Goal: Find contact information: Obtain details needed to contact an individual or organization

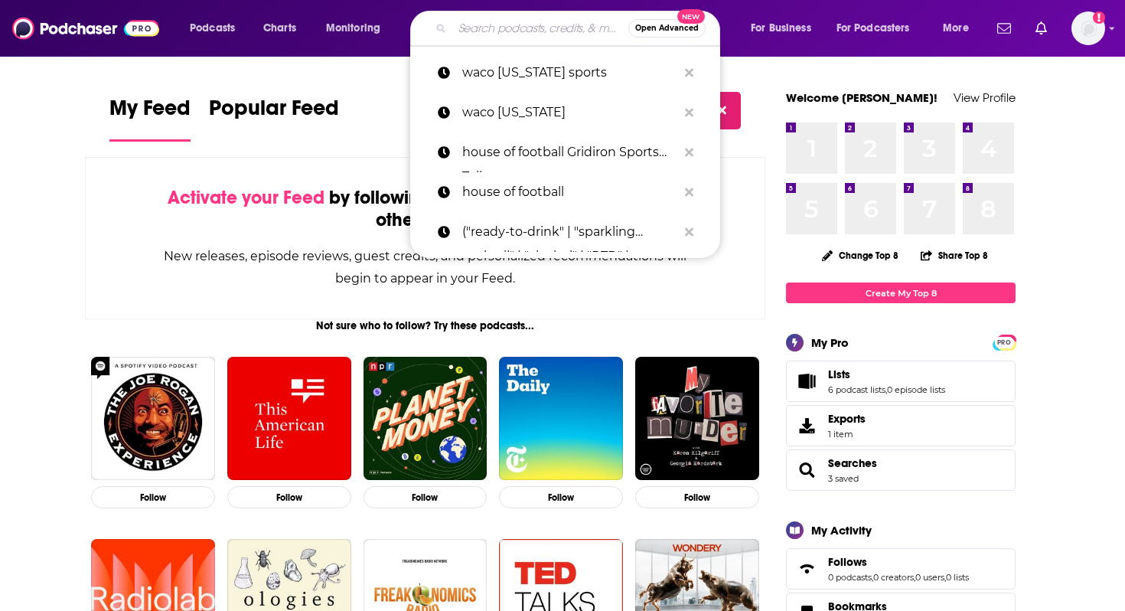
click at [510, 28] on input "Search podcasts, credits, & more..." at bounding box center [540, 28] width 176 height 24
paste input "The Expecting and Empowered Podcast"
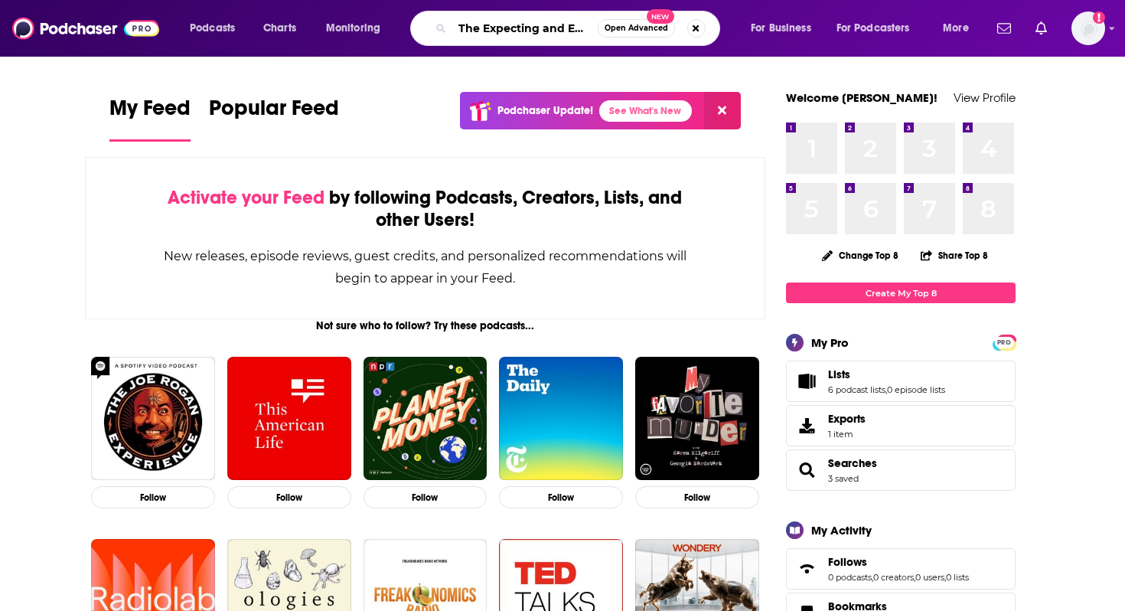
scroll to position [0, 93]
type input "The Expecting and Empowered Podcast"
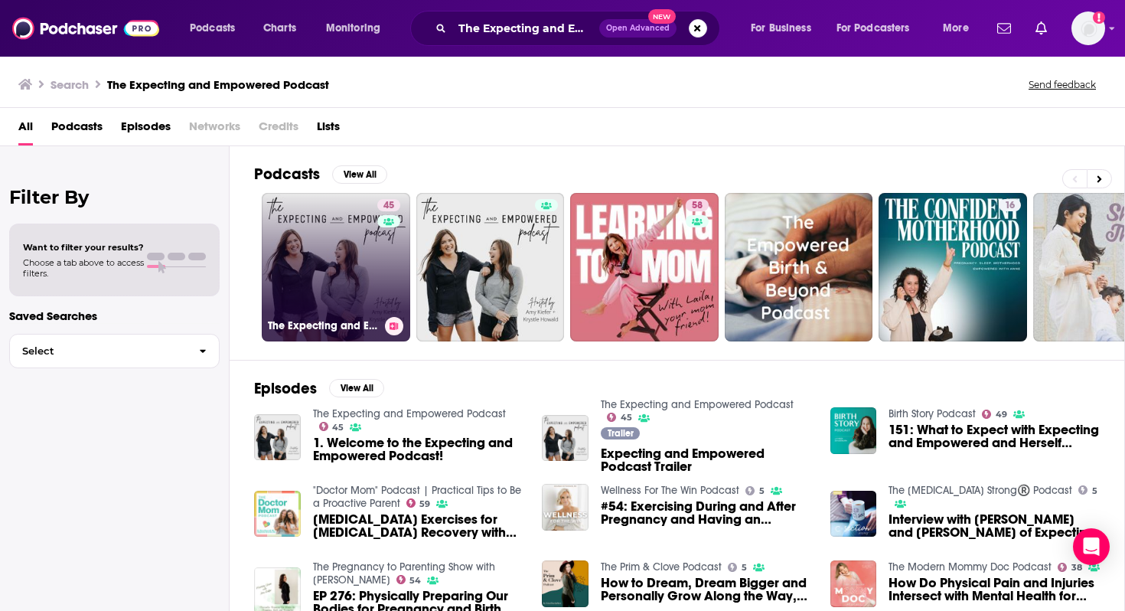
click at [337, 215] on link "45 The Expecting and Empowered Podcast" at bounding box center [336, 267] width 148 height 148
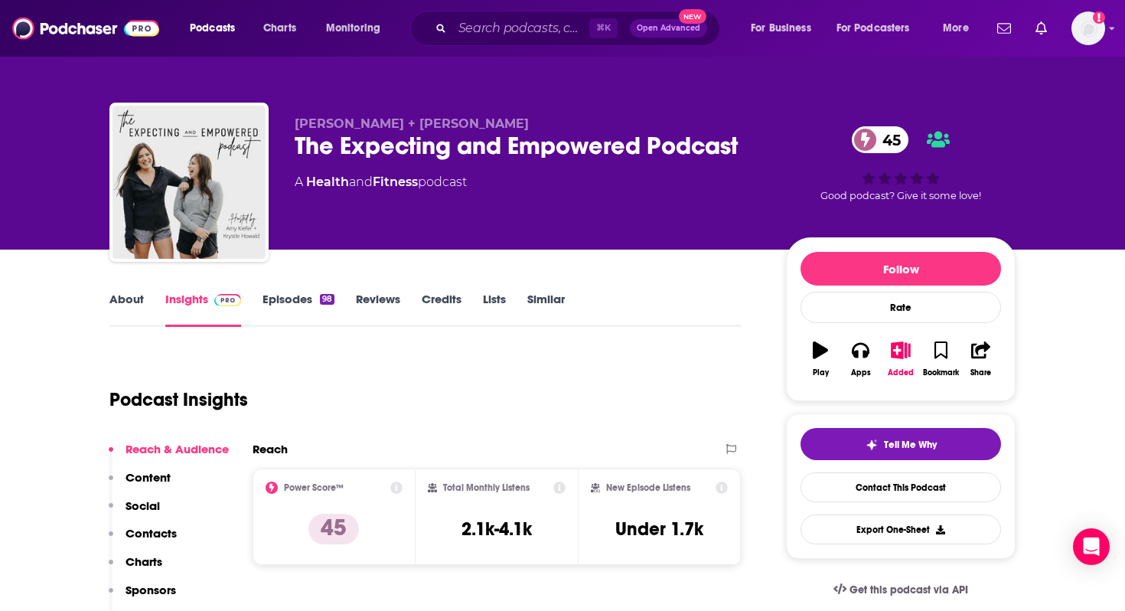
scroll to position [235, 0]
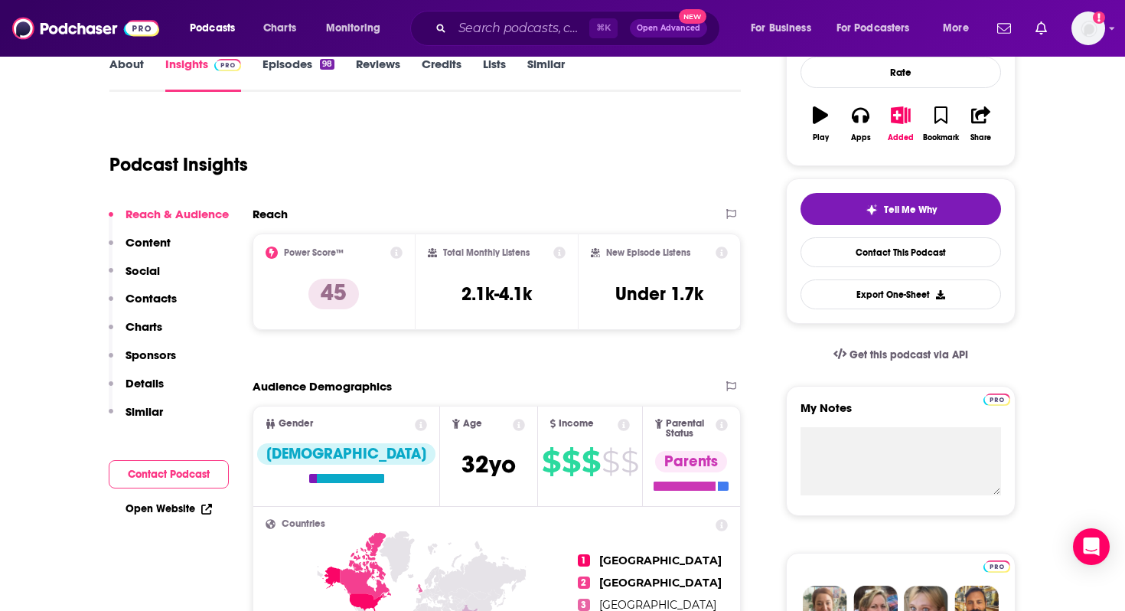
click at [156, 298] on p "Contacts" at bounding box center [151, 298] width 51 height 15
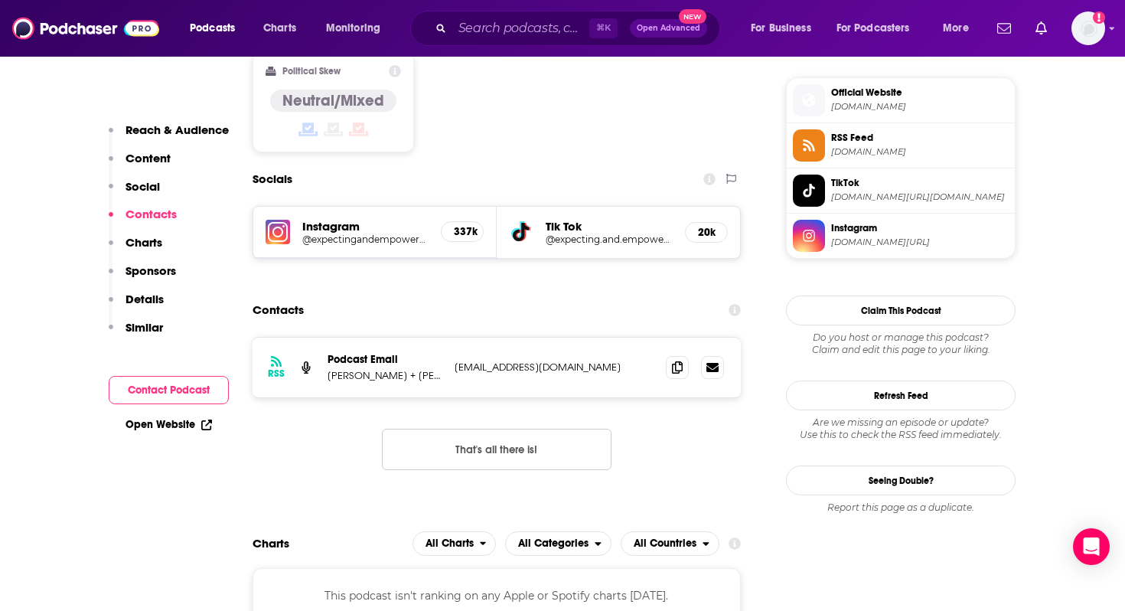
scroll to position [1245, 0]
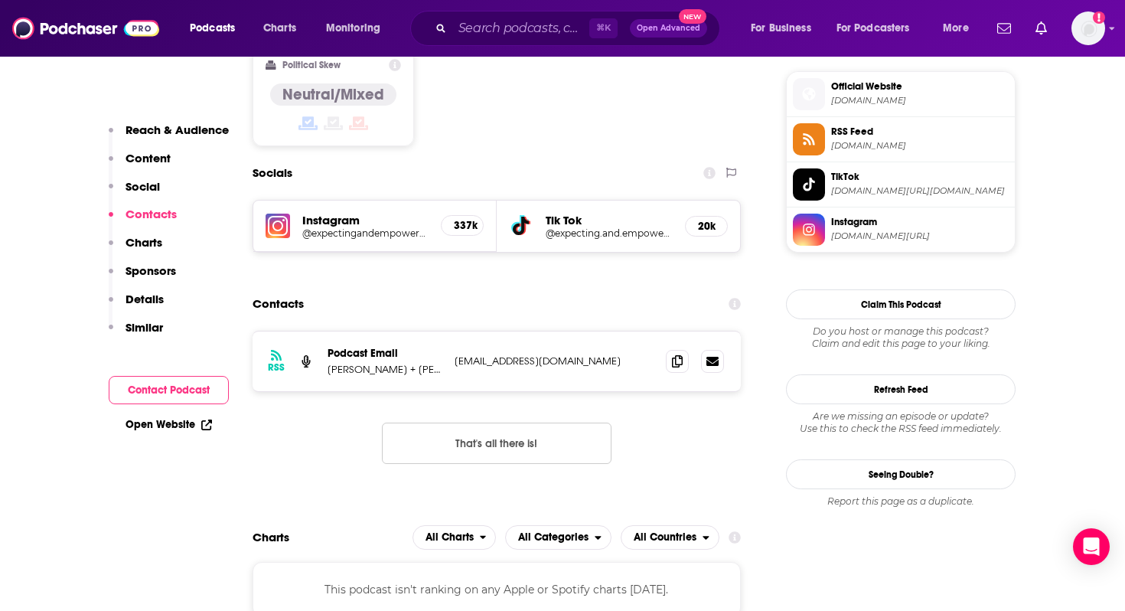
drag, startPoint x: 641, startPoint y: 286, endPoint x: 321, endPoint y: 279, distance: 320.7
click at [321, 331] on div "RSS Podcast Email [PERSON_NAME] + [PERSON_NAME] [EMAIL_ADDRESS][DOMAIN_NAME] [E…" at bounding box center [497, 361] width 488 height 60
copy div "Podcast Email [PERSON_NAME] + [PERSON_NAME] [EMAIL_ADDRESS][DOMAIN_NAME]"
click at [497, 289] on div "Contacts" at bounding box center [497, 303] width 488 height 29
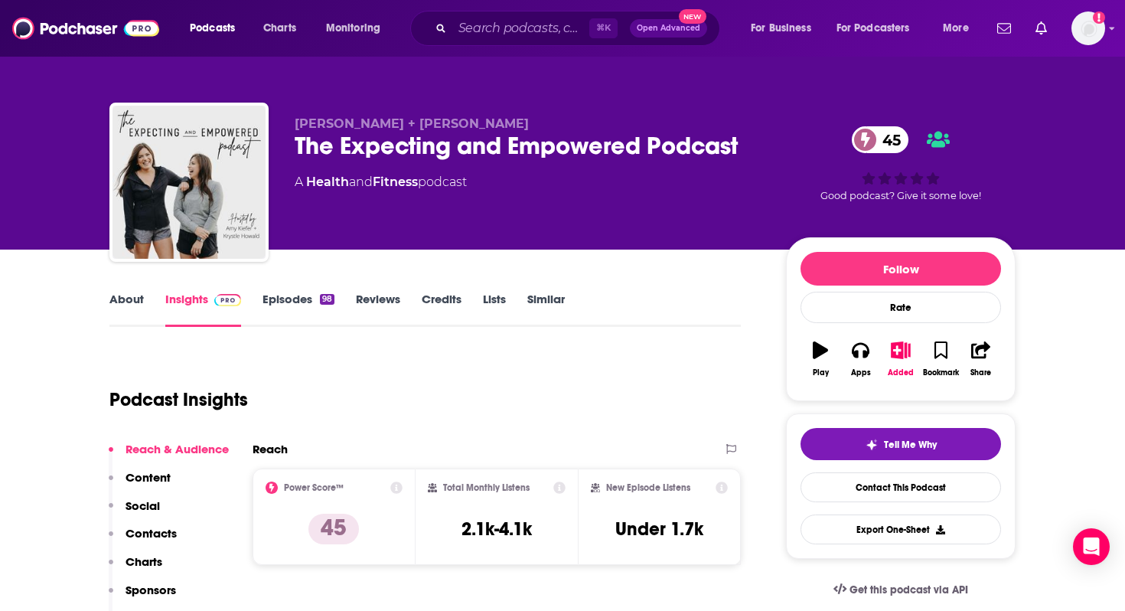
scroll to position [181, 0]
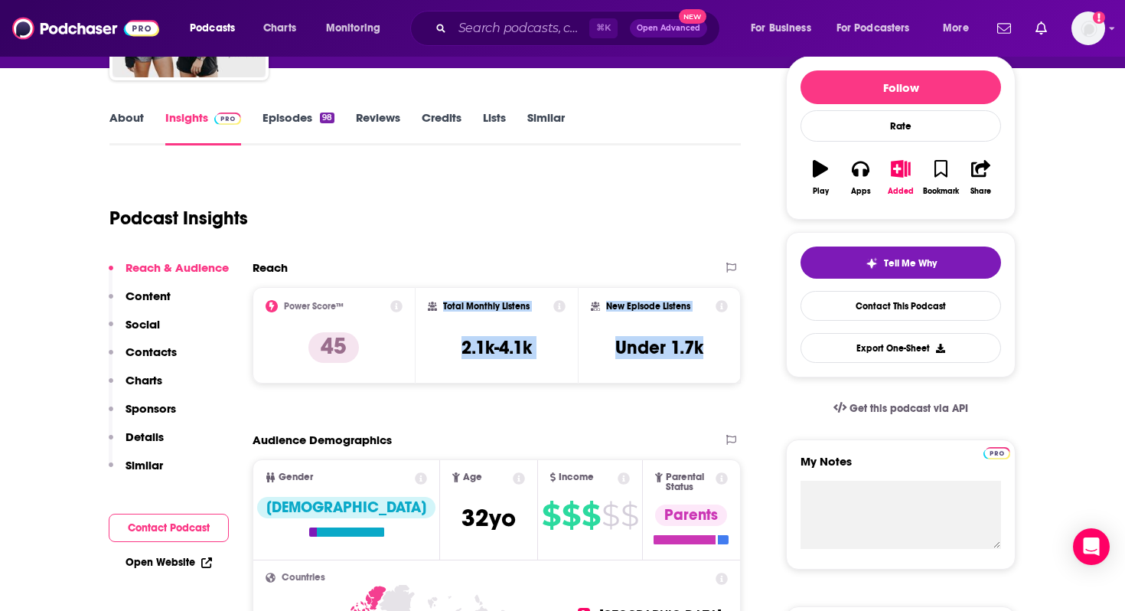
drag, startPoint x: 442, startPoint y: 305, endPoint x: 719, endPoint y: 354, distance: 282.1
click at [720, 354] on div "Power Score™ 45 Total Monthly Listens 2.1k-4.1k New Episode Listens Under 1.7k" at bounding box center [497, 335] width 488 height 96
copy div "Total Monthly Listens 2.1k-4.1k New Episode Listens Under 1.7k"
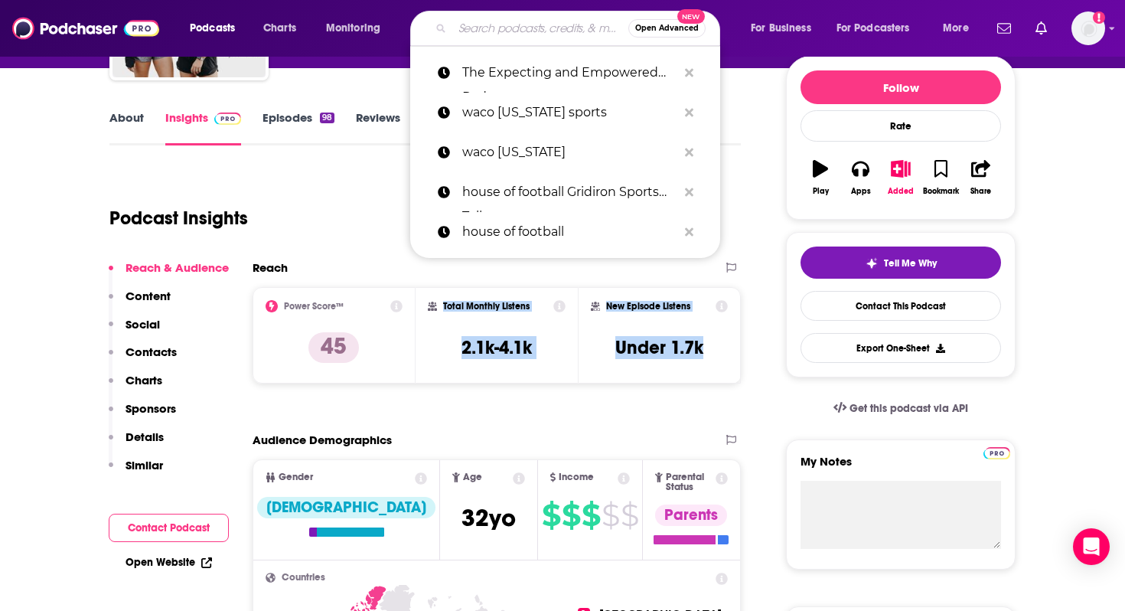
click at [539, 27] on input "Search podcasts, credits, & more..." at bounding box center [540, 28] width 176 height 24
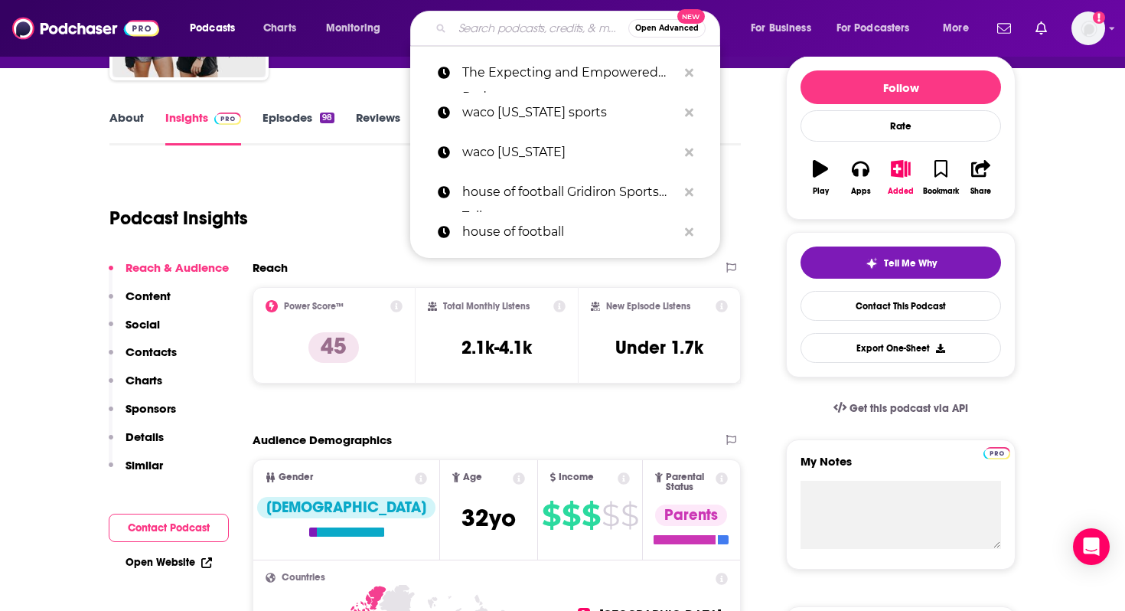
paste input "The MomForce Podcast Hosted by Chatbooks"
type input "The MomForce Podcast Hosted by Chatbooks"
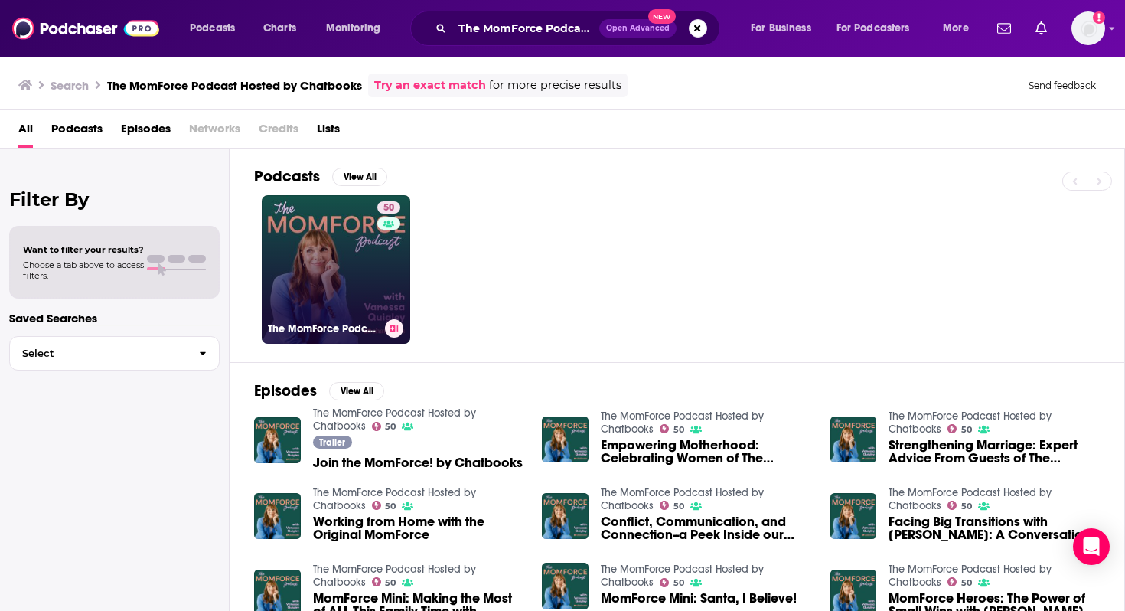
click at [333, 259] on link "50 The MomForce Podcast Hosted by Chatbooks" at bounding box center [336, 269] width 148 height 148
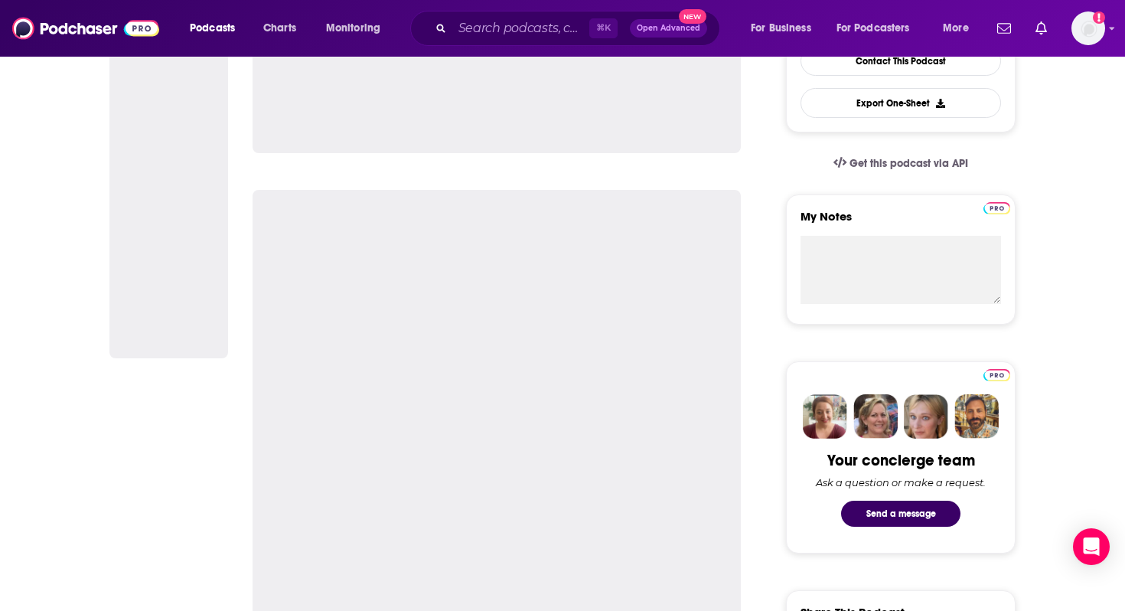
scroll to position [477, 0]
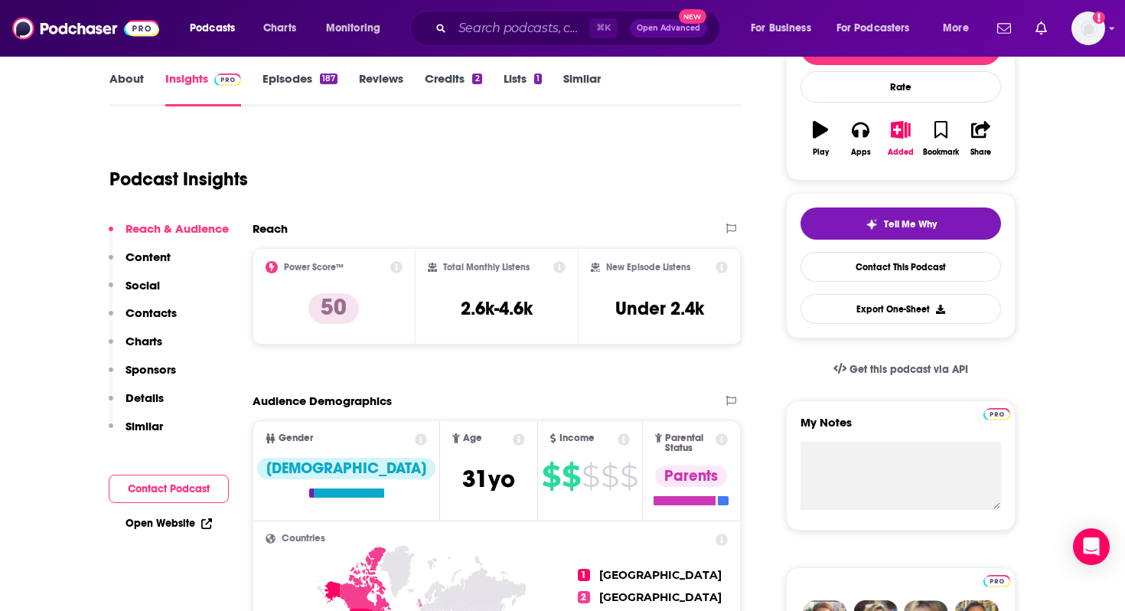
scroll to position [246, 0]
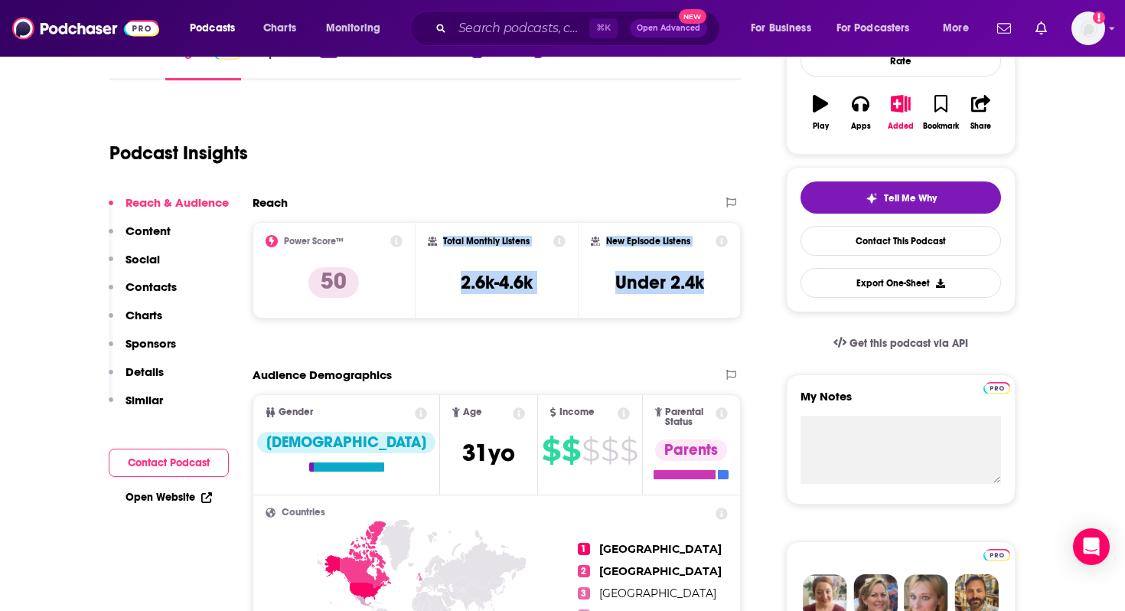
drag, startPoint x: 443, startPoint y: 240, endPoint x: 755, endPoint y: 301, distance: 318.0
copy div "Total Monthly Listens 2.6k-4.6k New Episode Listens Under 2.4k"
click at [155, 285] on p "Contacts" at bounding box center [151, 286] width 51 height 15
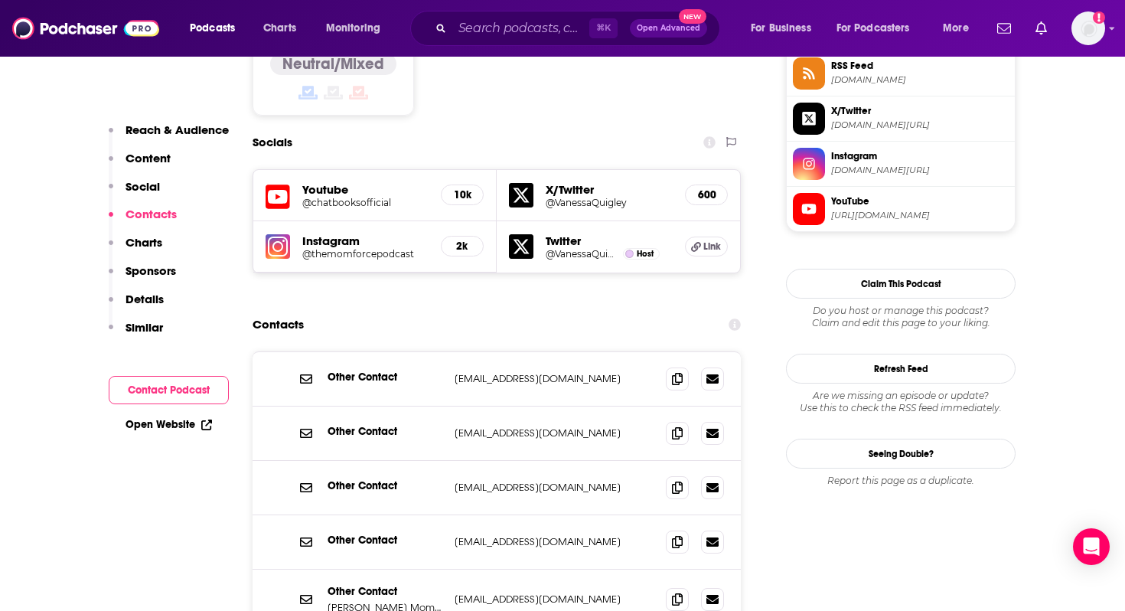
scroll to position [1315, 0]
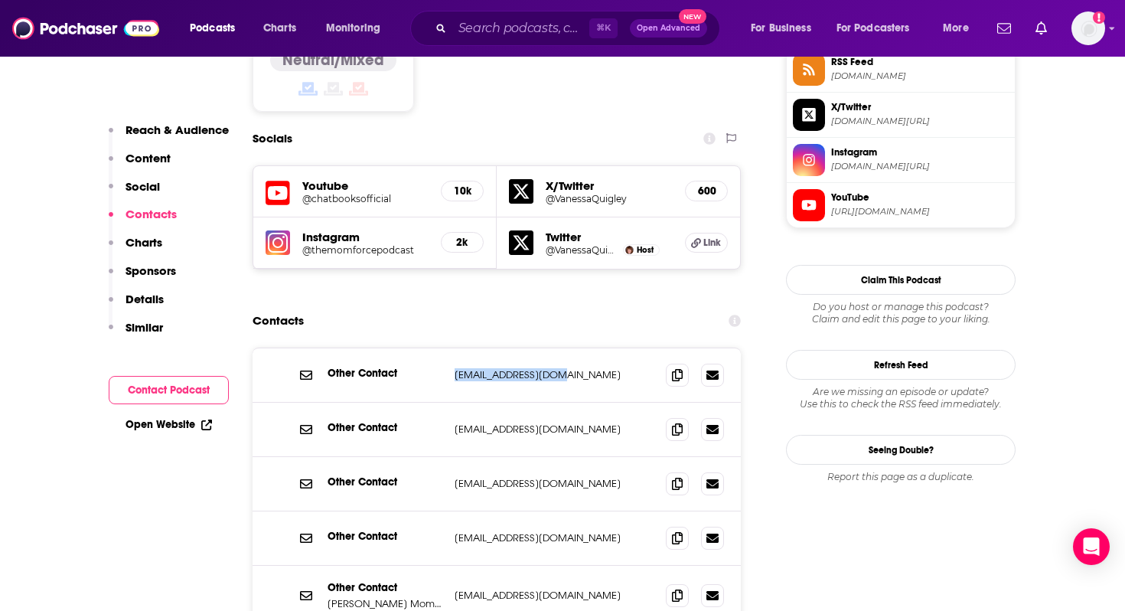
drag, startPoint x: 449, startPoint y: 279, endPoint x: 595, endPoint y: 280, distance: 146.2
click at [595, 348] on div "Other Contact [EMAIL_ADDRESS][DOMAIN_NAME] [EMAIL_ADDRESS][DOMAIN_NAME]" at bounding box center [497, 375] width 488 height 54
click at [474, 368] on p "[EMAIL_ADDRESS][DOMAIN_NAME]" at bounding box center [554, 374] width 199 height 13
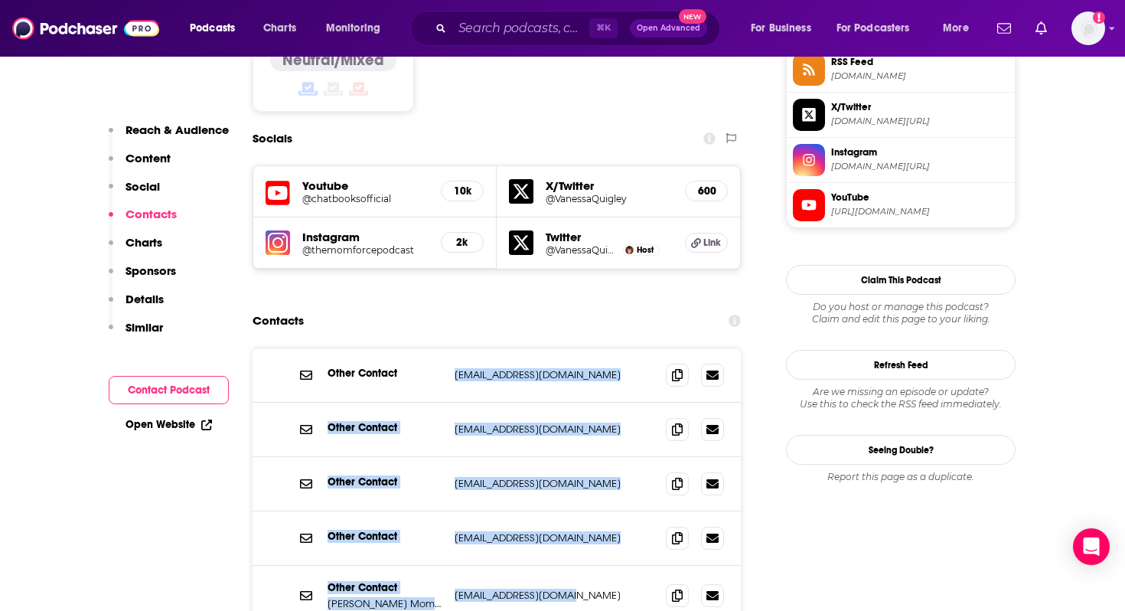
drag, startPoint x: 452, startPoint y: 278, endPoint x: 598, endPoint y: 511, distance: 275.4
click at [598, 511] on div "Other Contact [EMAIL_ADDRESS][DOMAIN_NAME] [EMAIL_ADDRESS][DOMAIN_NAME] Other C…" at bounding box center [497, 486] width 488 height 277
copy div "[EMAIL_ADDRESS][DOMAIN_NAME] [EMAIL_ADDRESS][DOMAIN_NAME] Other Contact [EMAIL_…"
click at [487, 28] on input "Search podcasts, credits, & more..." at bounding box center [520, 28] width 137 height 24
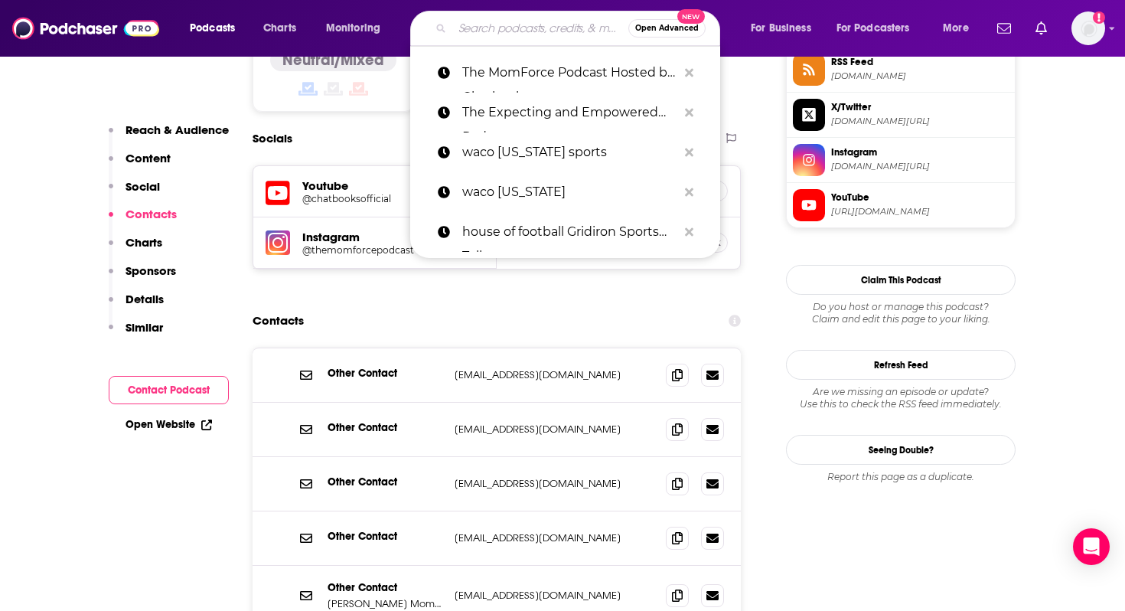
paste input "Feeling Things with [PERSON_NAME] & [PERSON_NAME]"
type input "Feeling Things with [PERSON_NAME] & [PERSON_NAME]"
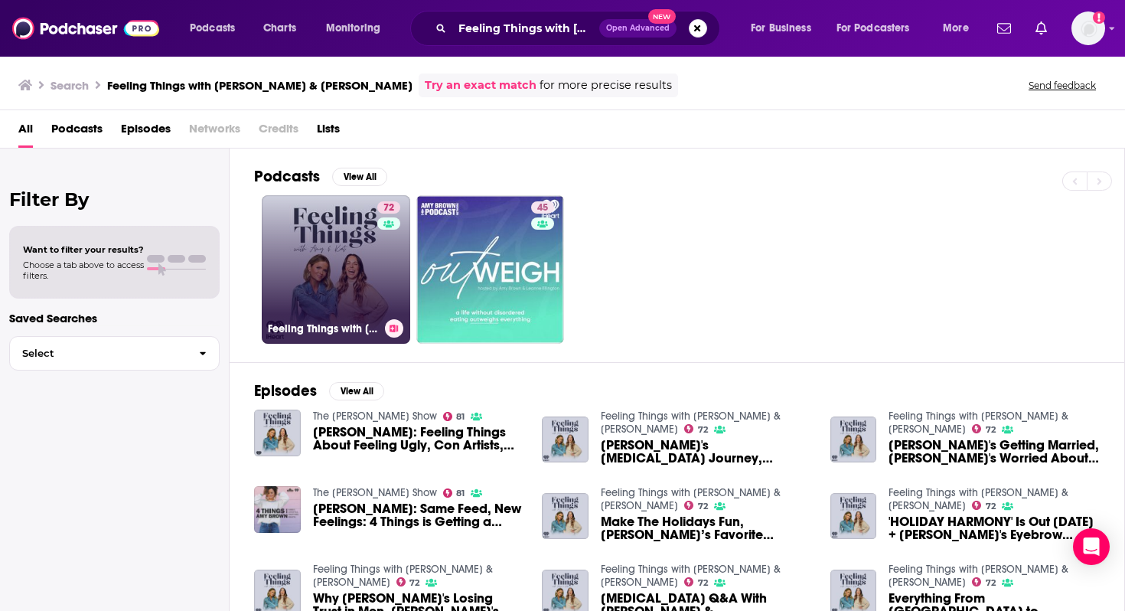
click at [344, 253] on link "72 Feeling Things with [PERSON_NAME] & [PERSON_NAME]" at bounding box center [336, 269] width 148 height 148
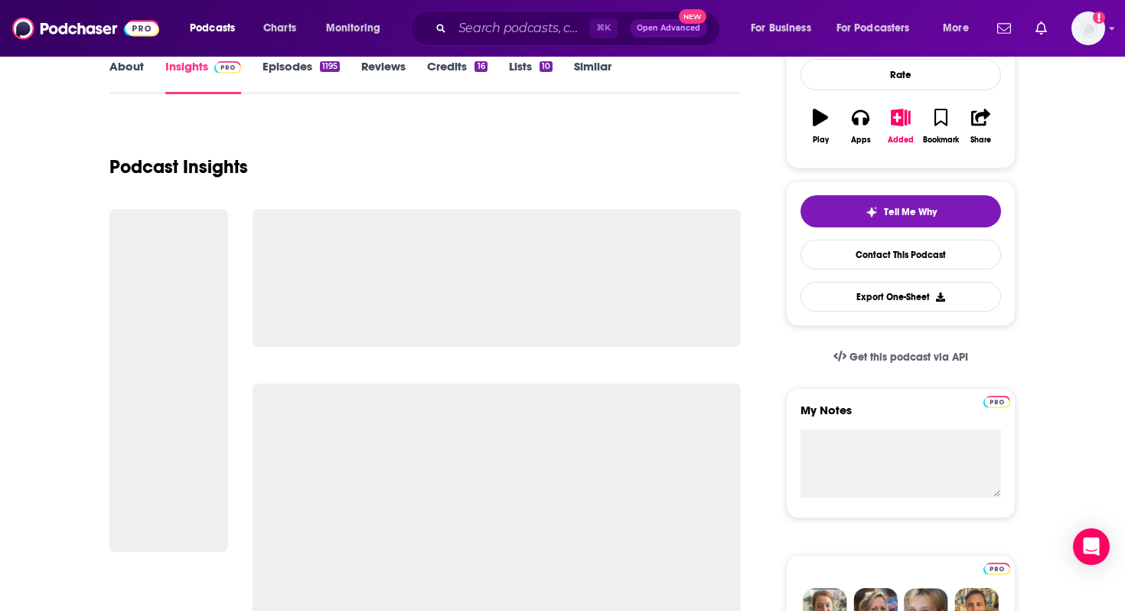
scroll to position [243, 0]
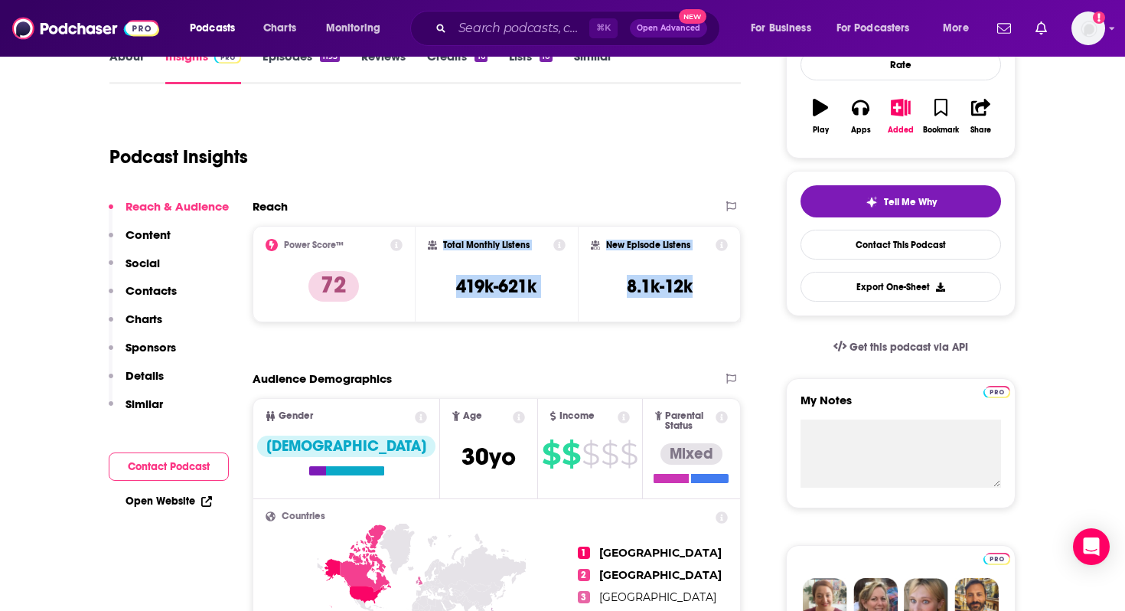
drag, startPoint x: 443, startPoint y: 240, endPoint x: 708, endPoint y: 292, distance: 269.8
click at [708, 292] on div "Power Score™ 72 Total Monthly Listens 419k-621k New Episode Listens 8.1k-12k" at bounding box center [497, 274] width 488 height 96
copy div "Total Monthly Listens 419k-621k New Episode Listens 8.1k-12k"
click at [155, 315] on p "Charts" at bounding box center [144, 318] width 37 height 15
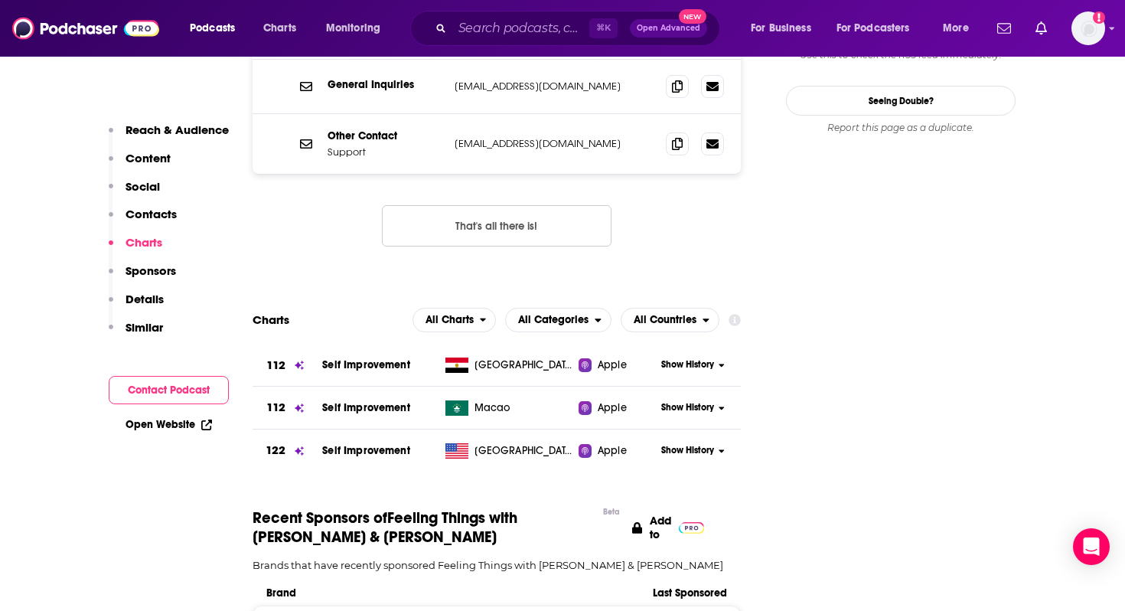
click at [159, 215] on p "Contacts" at bounding box center [151, 214] width 51 height 15
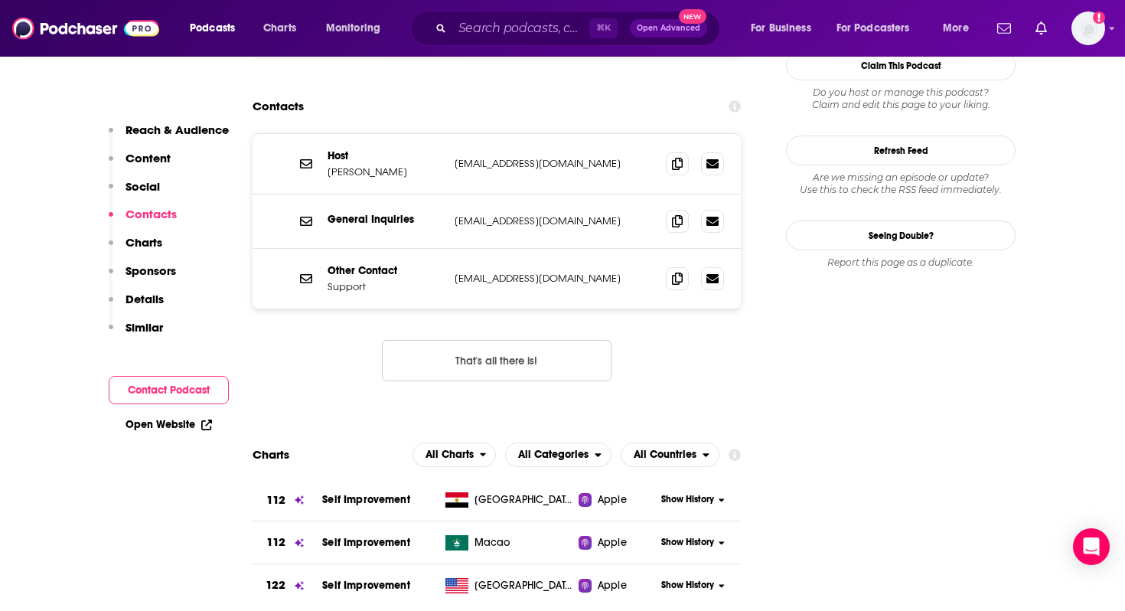
scroll to position [1348, 0]
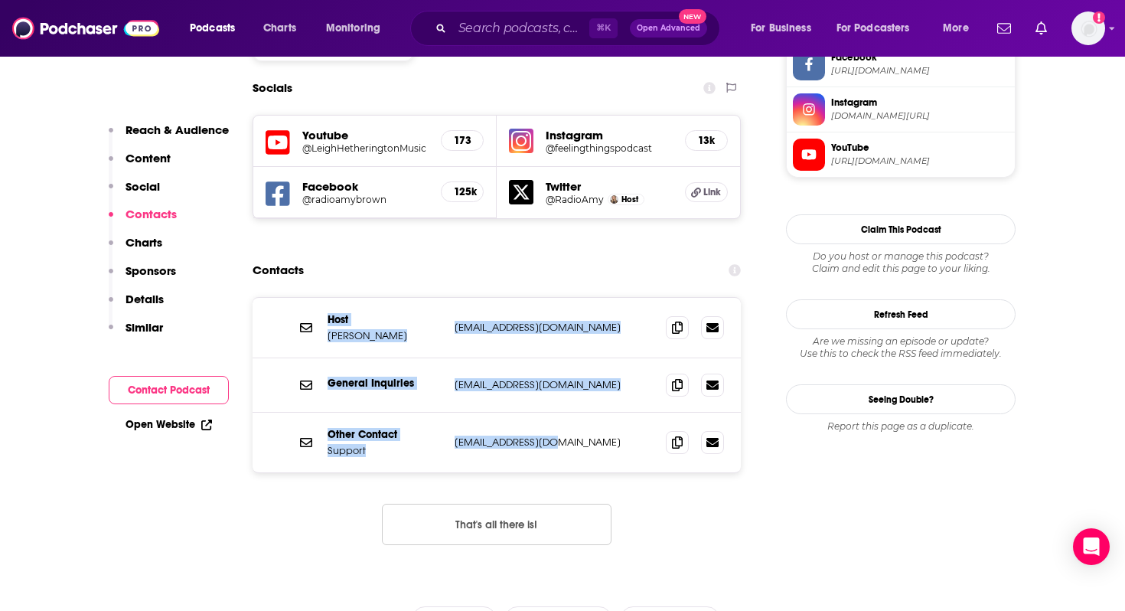
drag, startPoint x: 556, startPoint y: 352, endPoint x: 318, endPoint y: 233, distance: 266.3
click at [318, 298] on div "Host [PERSON_NAME] [EMAIL_ADDRESS][DOMAIN_NAME] [EMAIL_ADDRESS][DOMAIN_NAME] Ge…" at bounding box center [497, 385] width 488 height 174
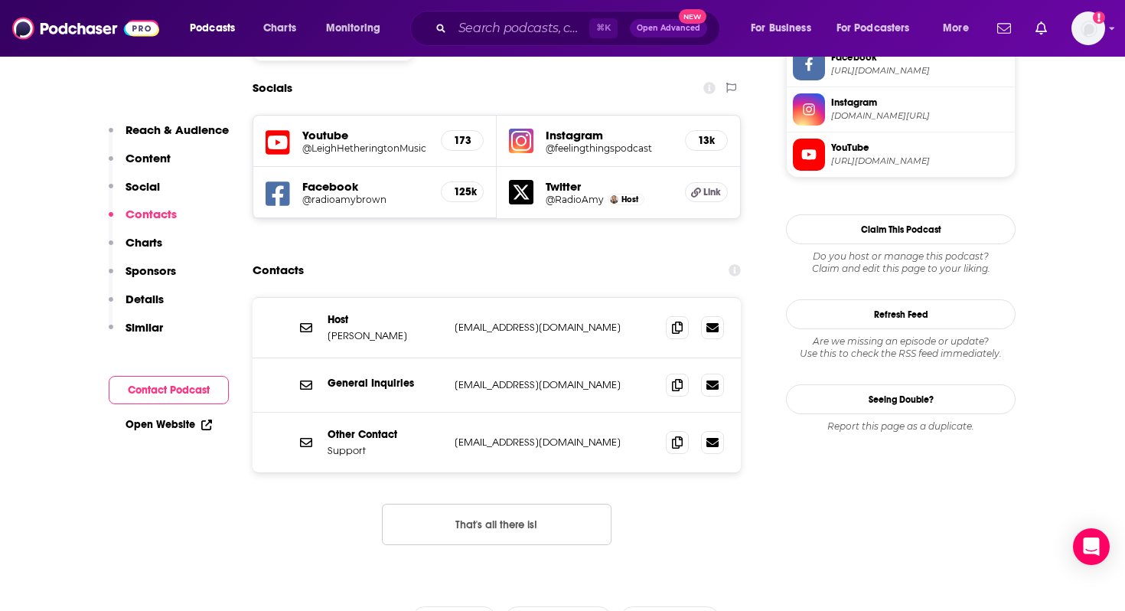
click at [404, 256] on section "Contacts Host [PERSON_NAME] [EMAIL_ADDRESS][DOMAIN_NAME] [EMAIL_ADDRESS][DOMAIN…" at bounding box center [497, 413] width 488 height 314
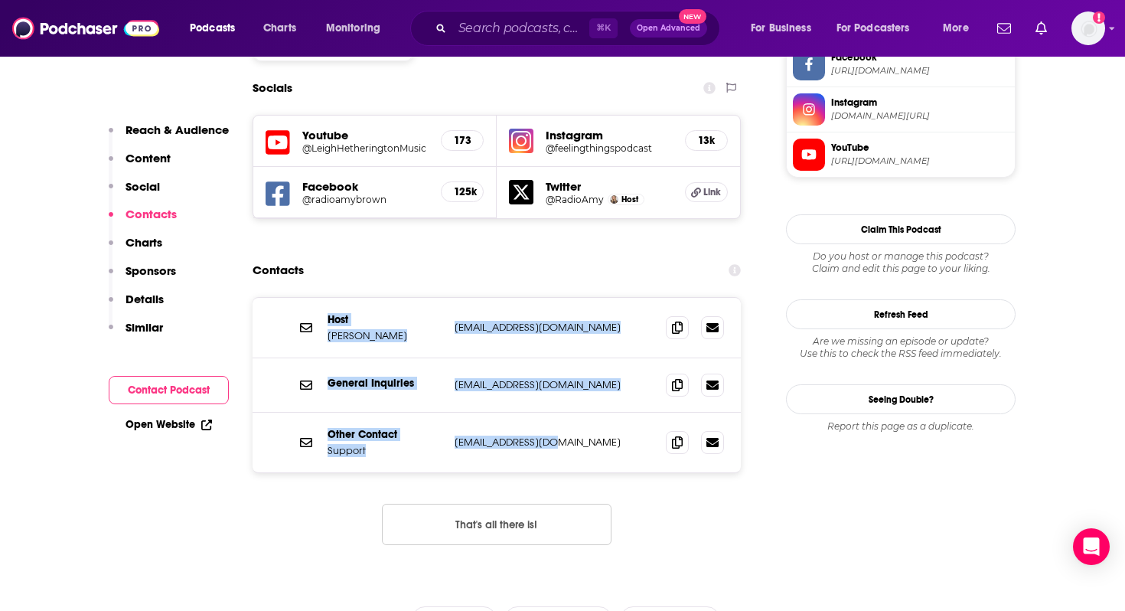
drag, startPoint x: 555, startPoint y: 349, endPoint x: 313, endPoint y: 223, distance: 272.4
click at [313, 298] on div "Host [PERSON_NAME] [EMAIL_ADDRESS][DOMAIN_NAME] [EMAIL_ADDRESS][DOMAIN_NAME] Ge…" at bounding box center [497, 385] width 488 height 174
copy div "Host [PERSON_NAME] [EMAIL_ADDRESS][DOMAIN_NAME] [EMAIL_ADDRESS][DOMAIN_NAME] Ge…"
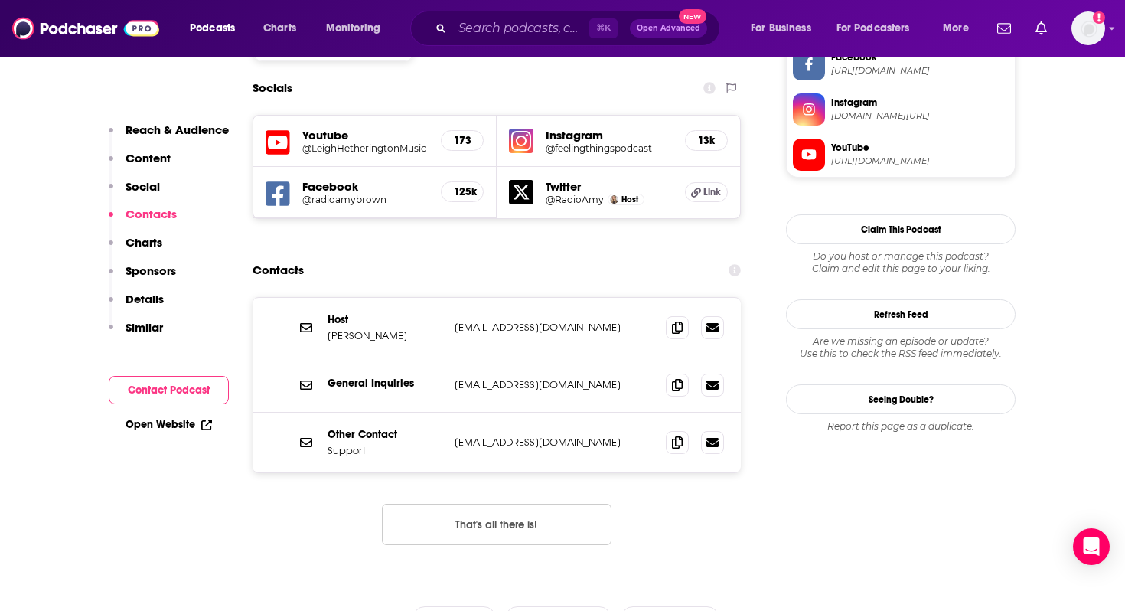
click at [404, 256] on div "Contacts" at bounding box center [497, 270] width 488 height 29
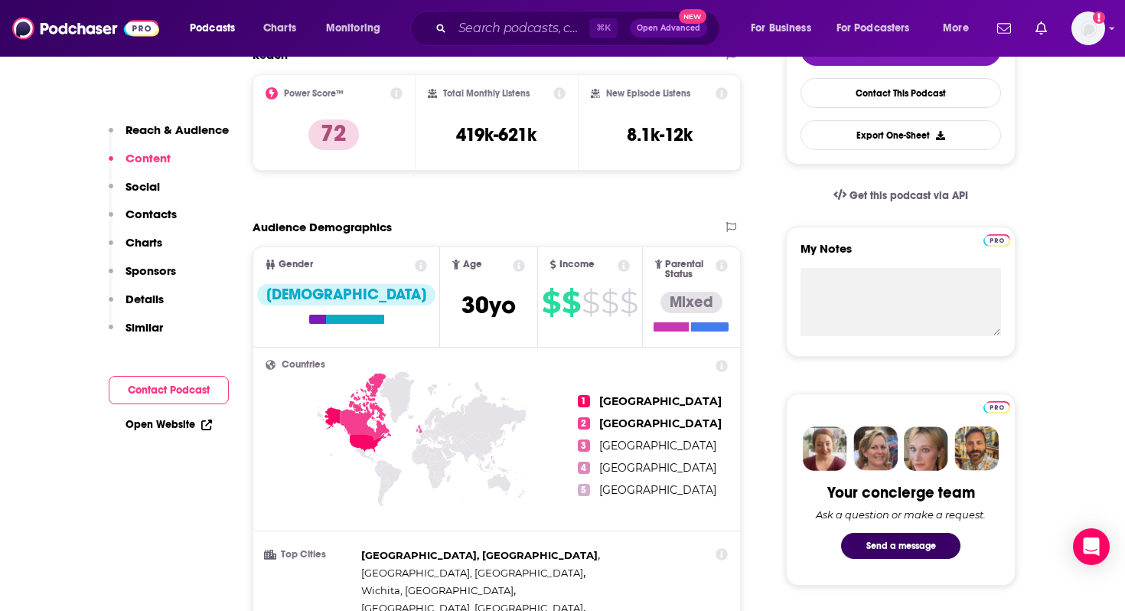
scroll to position [0, 0]
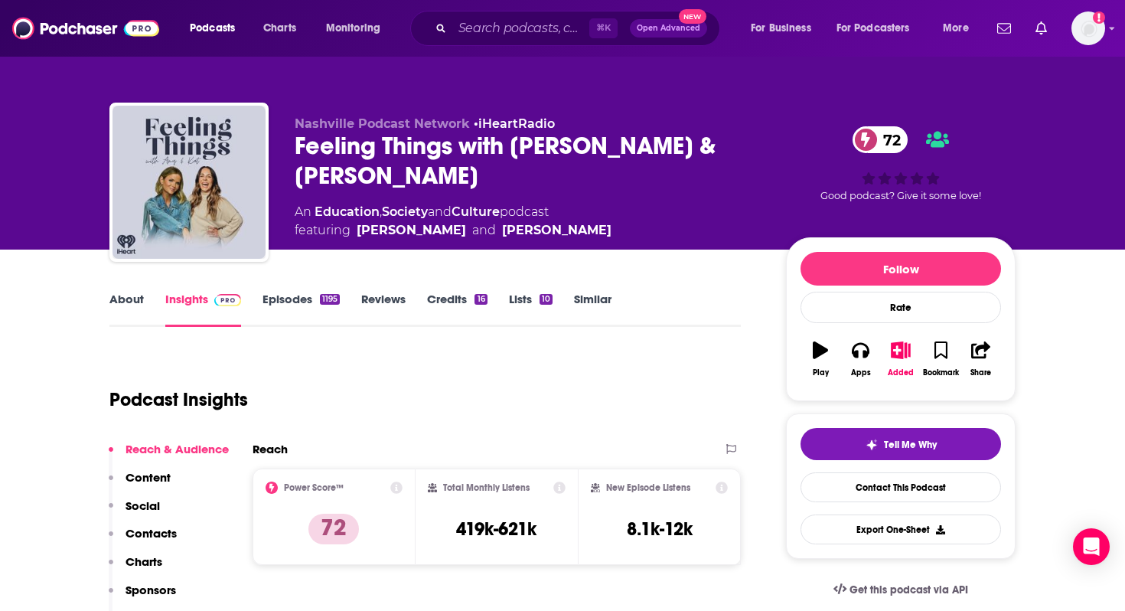
click at [360, 363] on div "Podcast Insights" at bounding box center [418, 390] width 619 height 78
click at [512, 32] on input "Search podcasts, credits, & more..." at bounding box center [520, 28] width 137 height 24
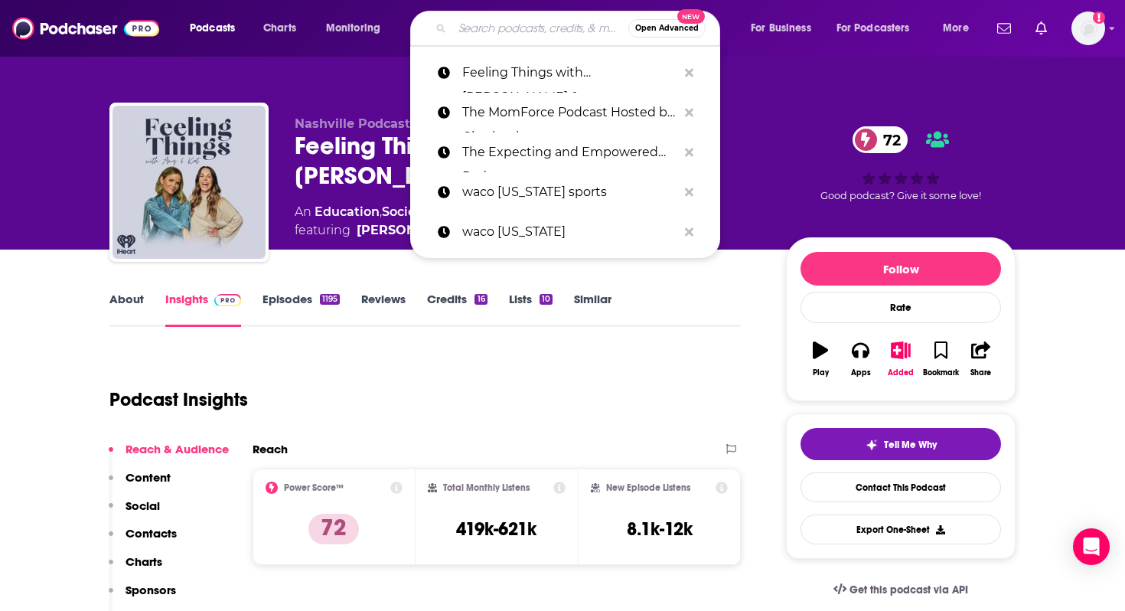
paste input "The Mom Room"
type input "The Mom Room"
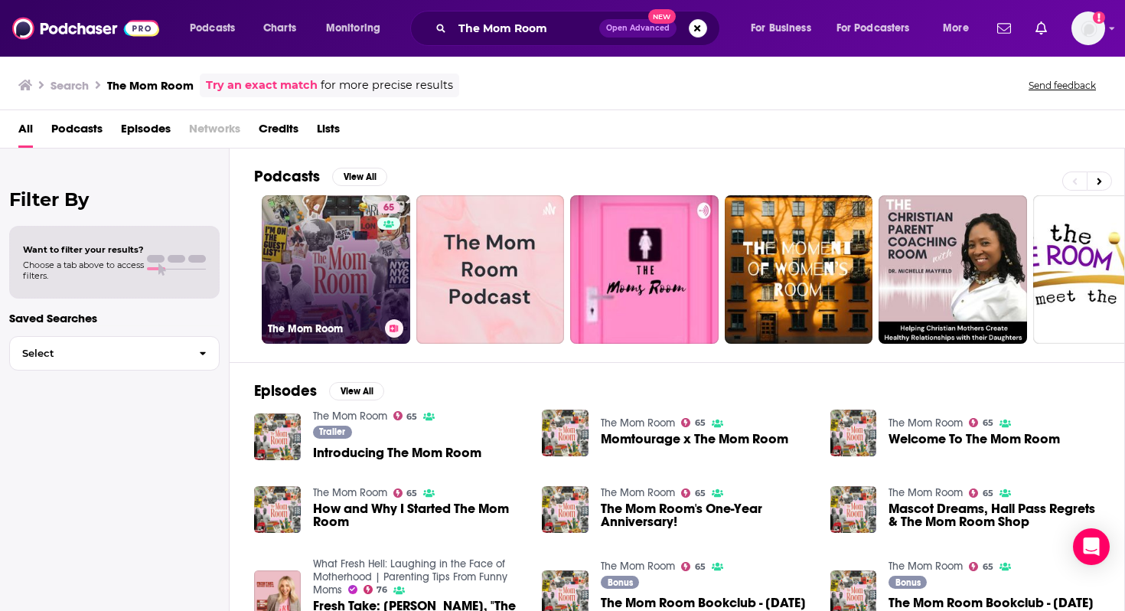
click at [344, 262] on link "65 The Mom Room" at bounding box center [336, 269] width 148 height 148
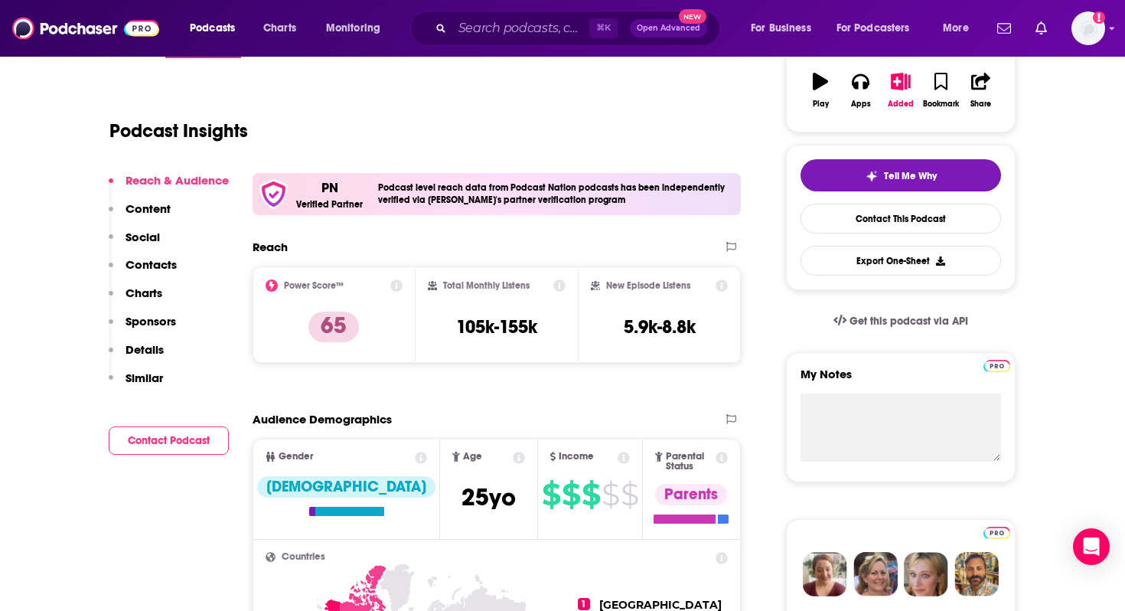
scroll to position [285, 0]
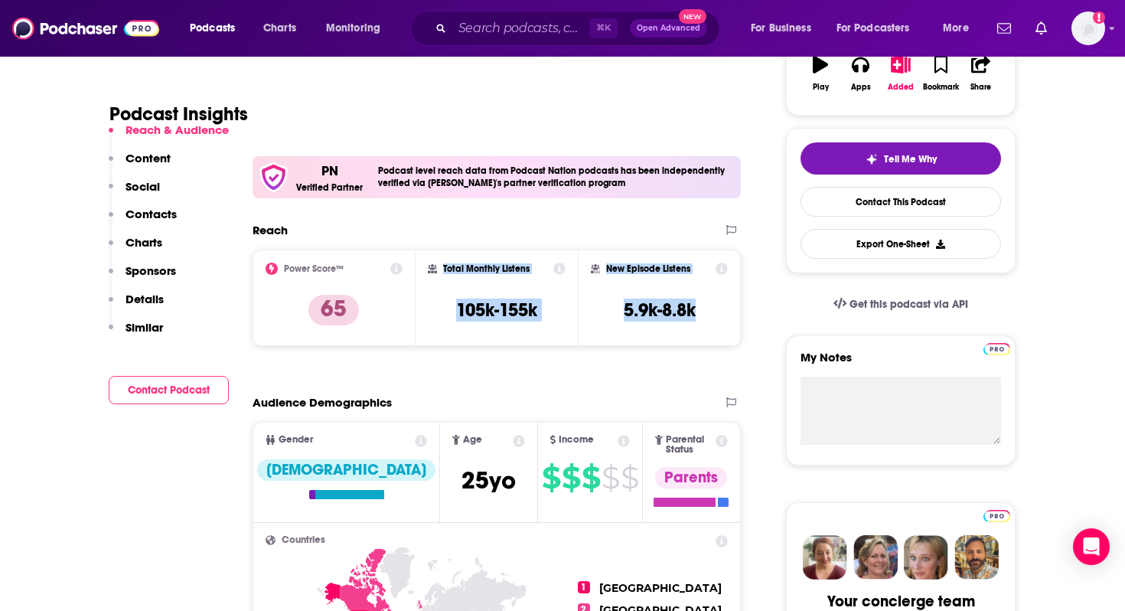
drag, startPoint x: 442, startPoint y: 269, endPoint x: 730, endPoint y: 324, distance: 293.7
click at [730, 324] on div "Power Score™ 65 Total Monthly Listens 105k-155k New Episode Listens 5.9k-8.8k" at bounding box center [497, 297] width 488 height 96
copy div "Total Monthly Listens 105k-155k New Episode Listens 5.9k-8.8k"
click at [145, 215] on p "Contacts" at bounding box center [151, 214] width 51 height 15
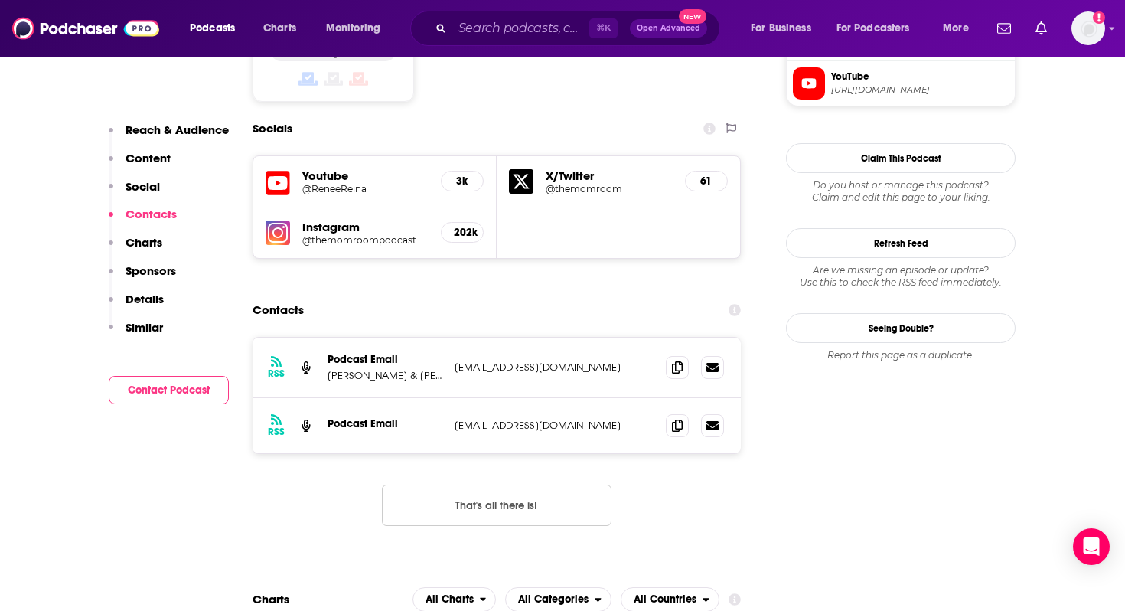
scroll to position [1380, 0]
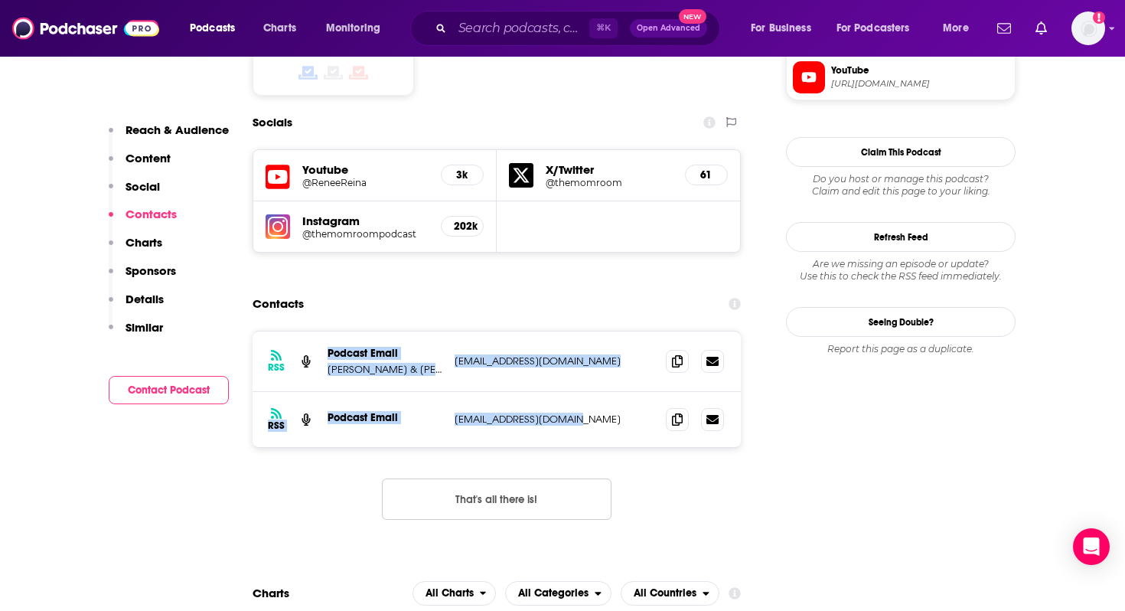
drag, startPoint x: 576, startPoint y: 339, endPoint x: 323, endPoint y: 274, distance: 261.5
click at [323, 331] on div "RSS Podcast Email [PERSON_NAME] & [PERSON_NAME] [EMAIL_ADDRESS][DOMAIN_NAME] [E…" at bounding box center [497, 389] width 488 height 116
copy div "Podcast Email [PERSON_NAME] & [PERSON_NAME] [EMAIL_ADDRESS][DOMAIN_NAME] [EMAIL…"
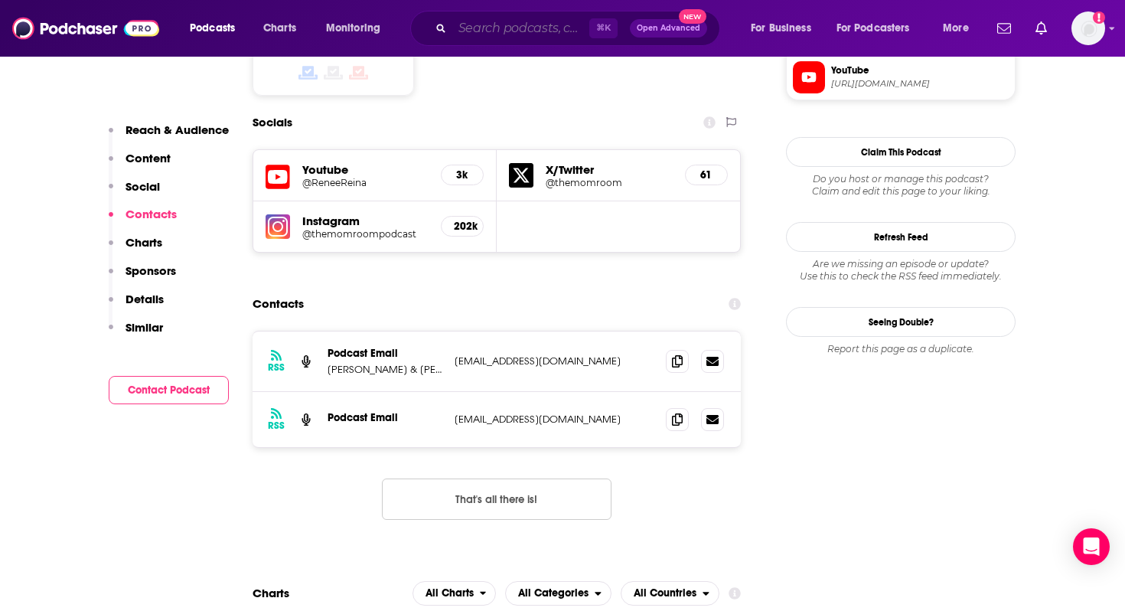
click at [507, 22] on input "Search podcasts, credits, & more..." at bounding box center [520, 28] width 137 height 24
paste input "Be Well by [PERSON_NAME]"
type input "Be Well by [PERSON_NAME]"
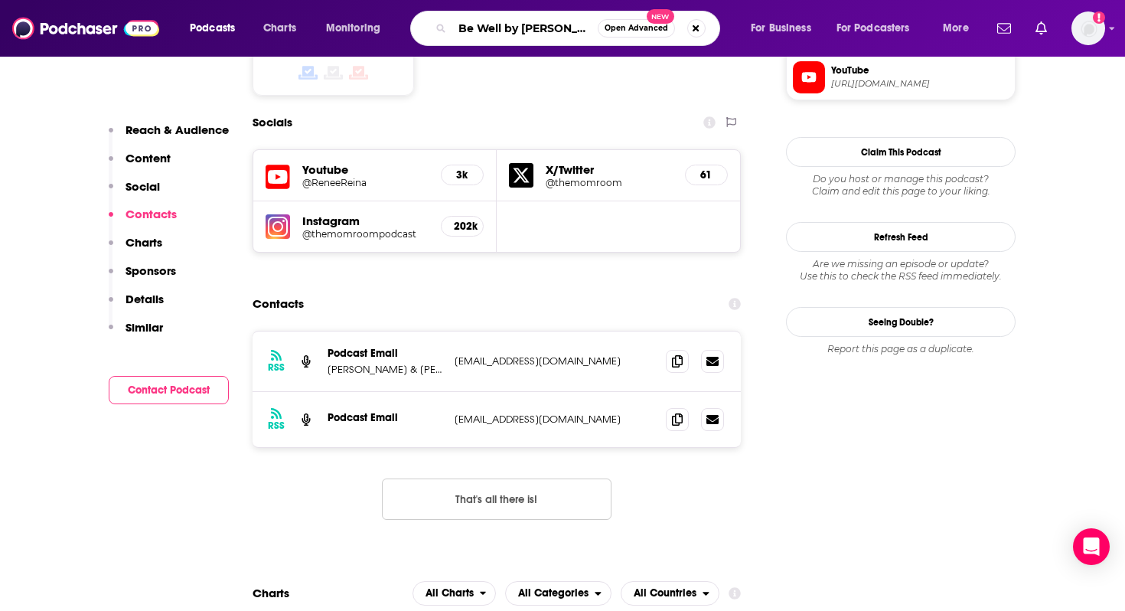
scroll to position [0, 9]
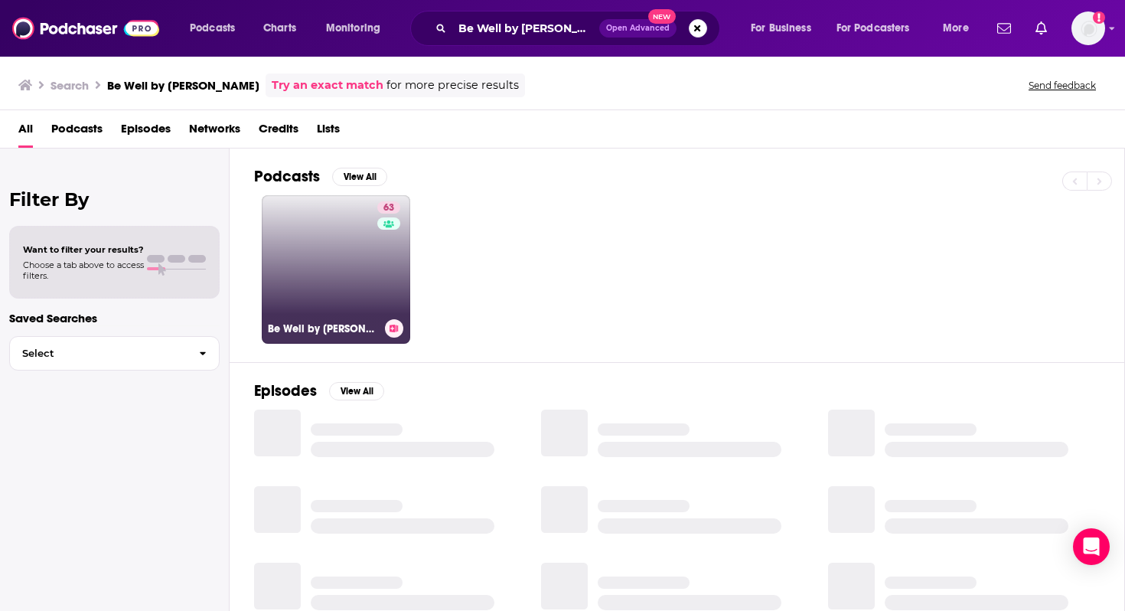
click at [324, 223] on link "63 Be Well by [PERSON_NAME]" at bounding box center [336, 269] width 148 height 148
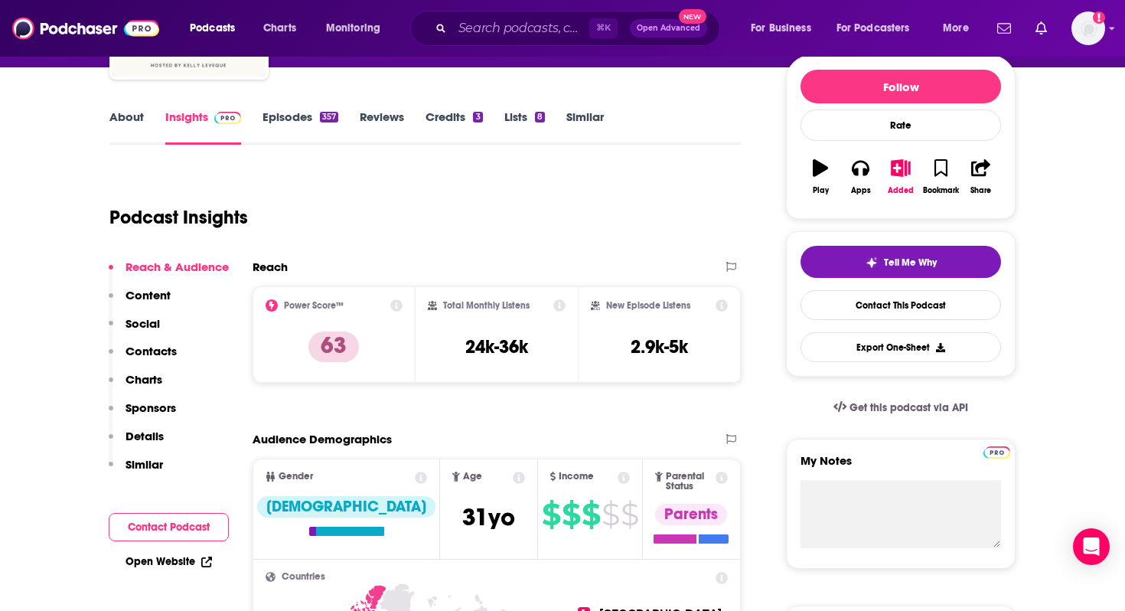
scroll to position [210, 0]
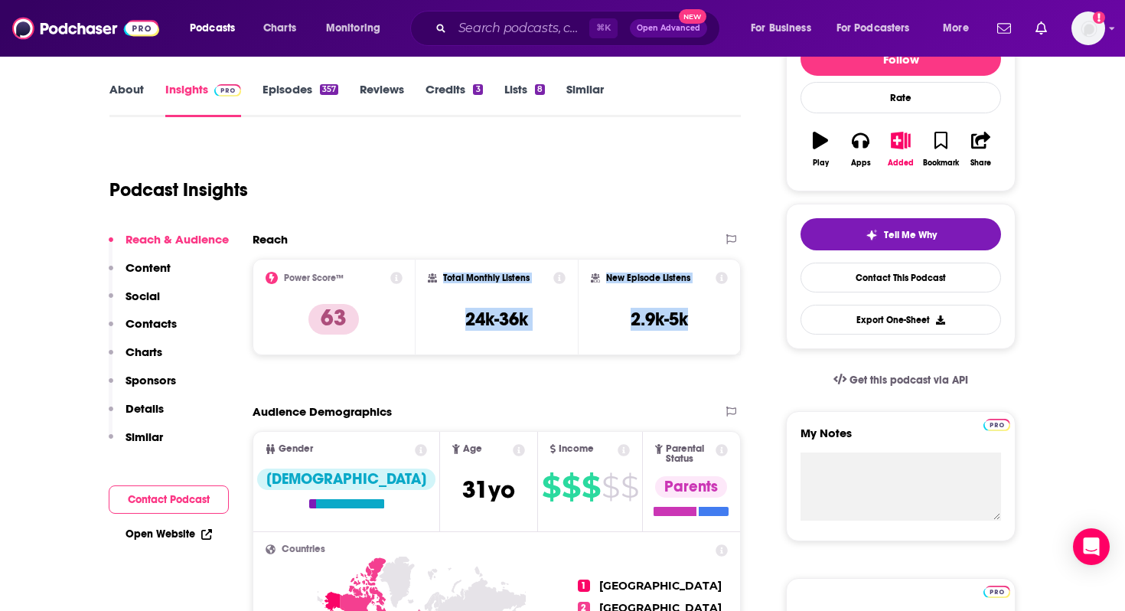
drag, startPoint x: 442, startPoint y: 277, endPoint x: 703, endPoint y: 318, distance: 264.1
click at [704, 318] on div "Power Score™ 63 Total Monthly Listens 24k-36k New Episode Listens 2.9k-5k" at bounding box center [497, 307] width 488 height 96
copy div "Total Monthly Listens 24k-36k New Episode Listens 2.9k-5k"
click at [154, 325] on p "Contacts" at bounding box center [151, 323] width 51 height 15
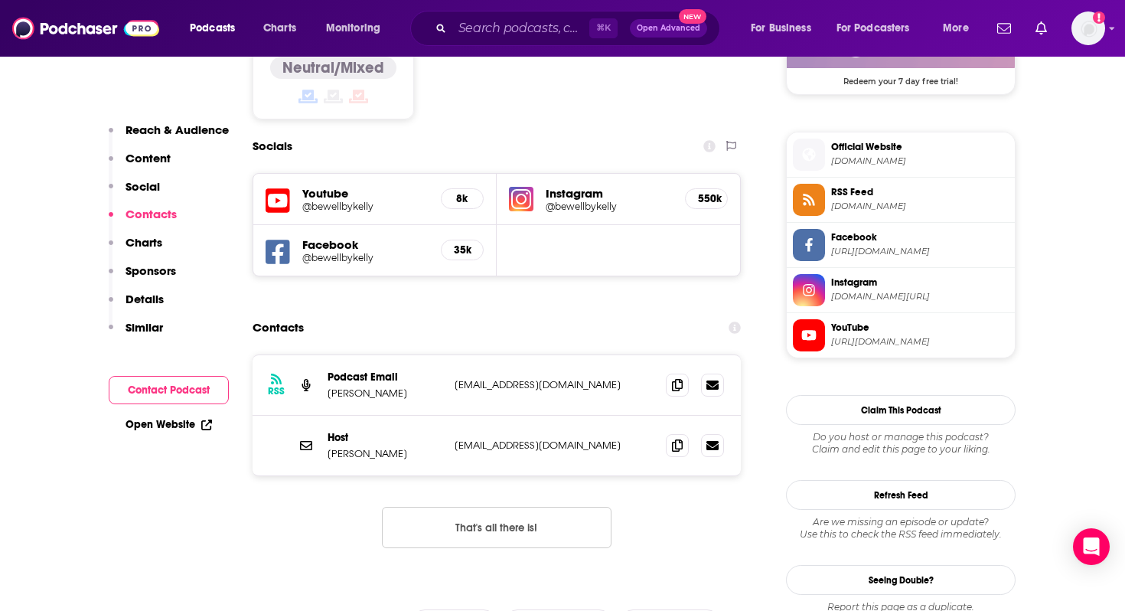
scroll to position [1313, 0]
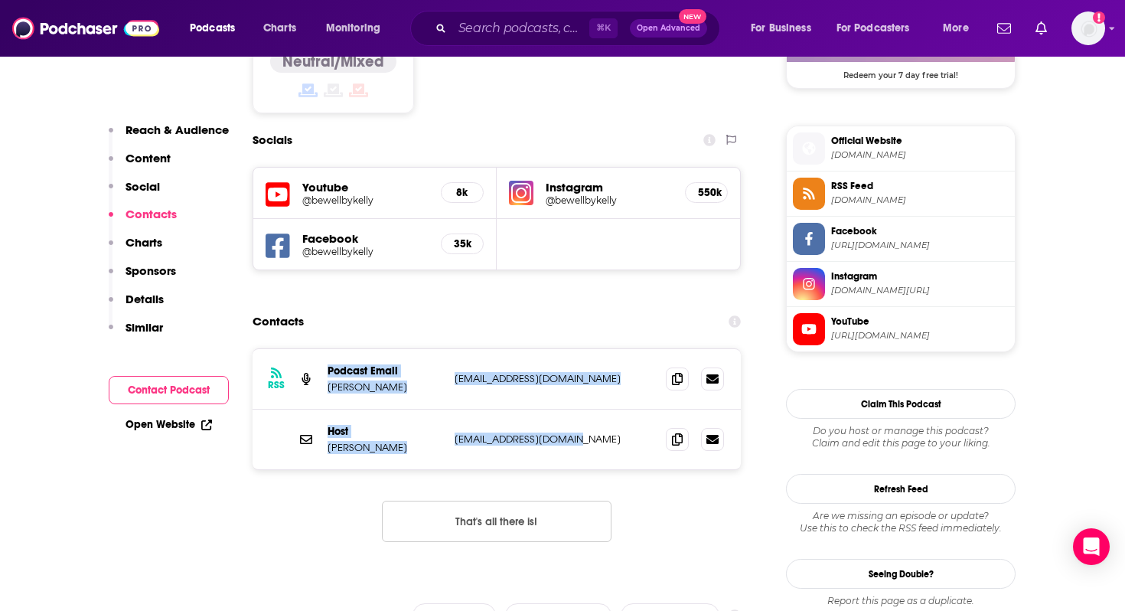
drag, startPoint x: 585, startPoint y: 348, endPoint x: 298, endPoint y: 282, distance: 293.7
click at [298, 349] on div "RSS Podcast Email [PERSON_NAME] [EMAIL_ADDRESS][DOMAIN_NAME] [EMAIL_ADDRESS][DO…" at bounding box center [497, 409] width 488 height 120
copy div "Podcast Email [PERSON_NAME] [EMAIL_ADDRESS][DOMAIN_NAME] [EMAIL_ADDRESS][DOMAIN…"
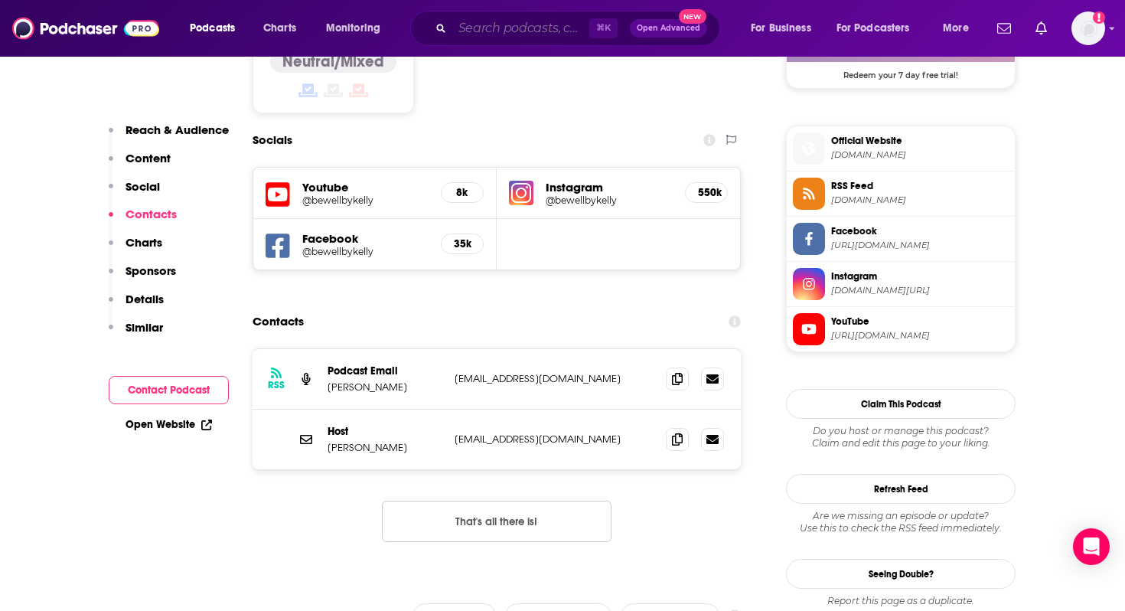
click at [532, 27] on input "Search podcasts, credits, & more..." at bounding box center [520, 28] width 137 height 24
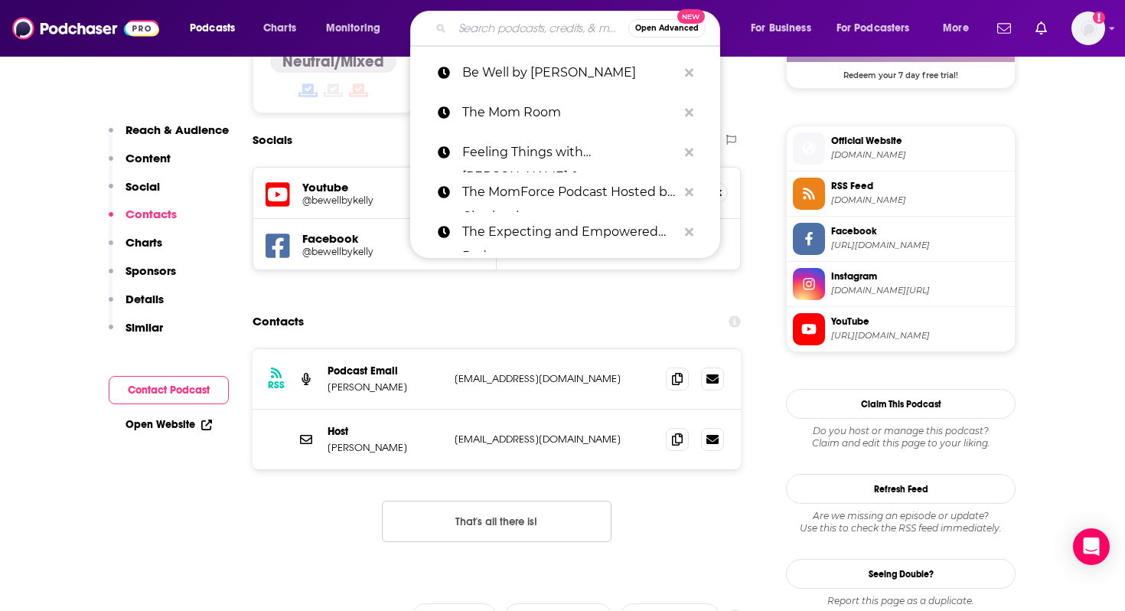
paste input "The Balanced Parent Podcast"
type input "The Balanced Parent Podcast"
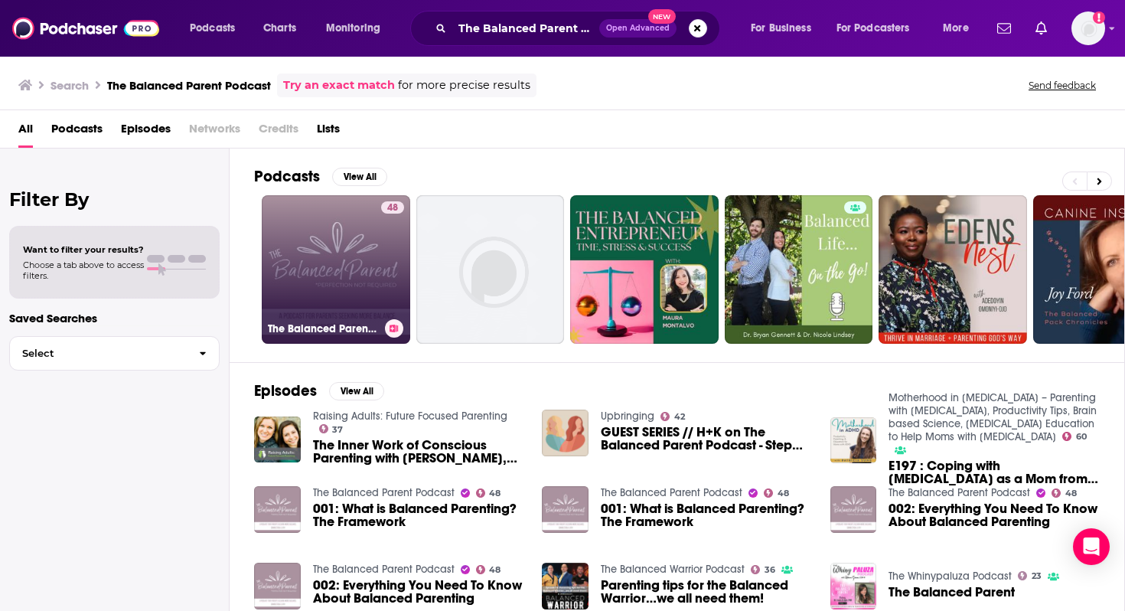
click at [354, 252] on link "48 The Balanced Parent Podcast" at bounding box center [336, 269] width 148 height 148
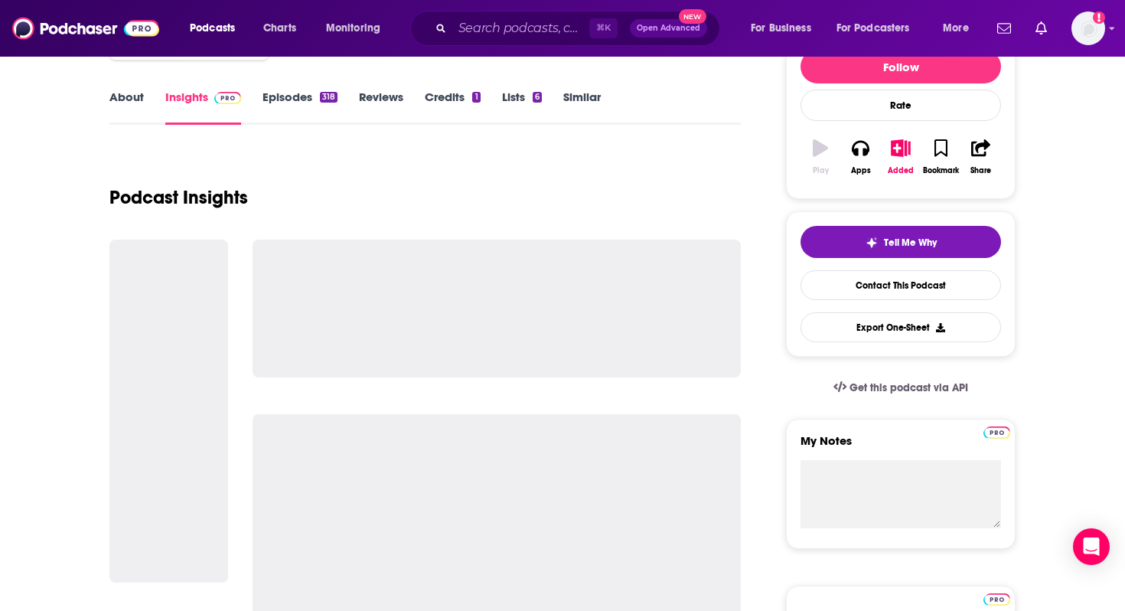
scroll to position [244, 0]
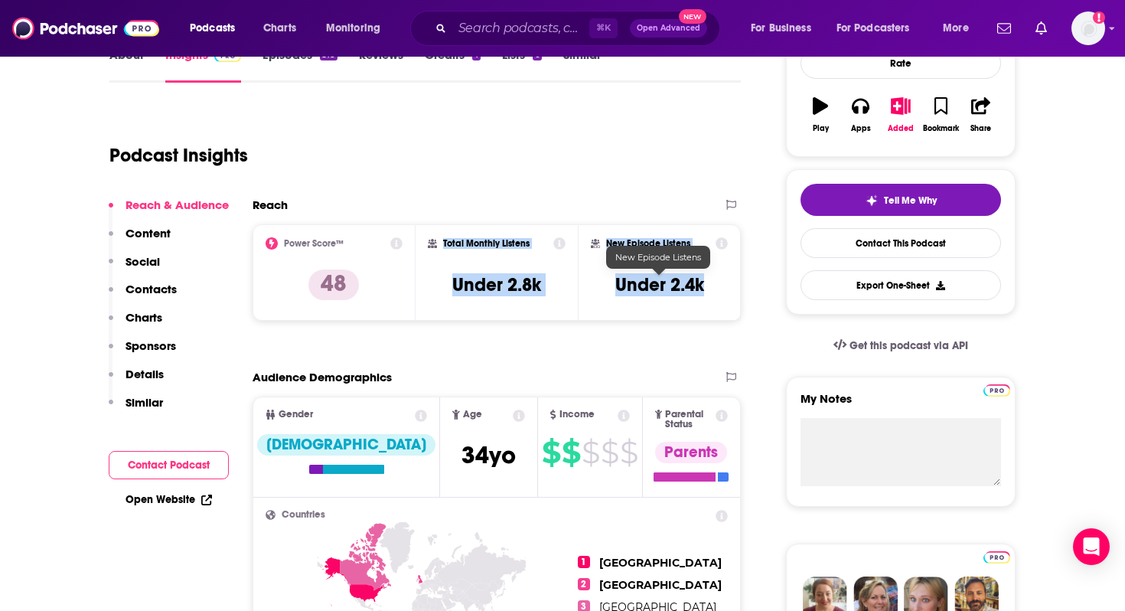
drag, startPoint x: 441, startPoint y: 242, endPoint x: 712, endPoint y: 292, distance: 275.4
click at [712, 292] on div "Power Score™ 48 Total Monthly Listens Under 2.8k New Episode Listens Under 2.4k" at bounding box center [497, 272] width 488 height 96
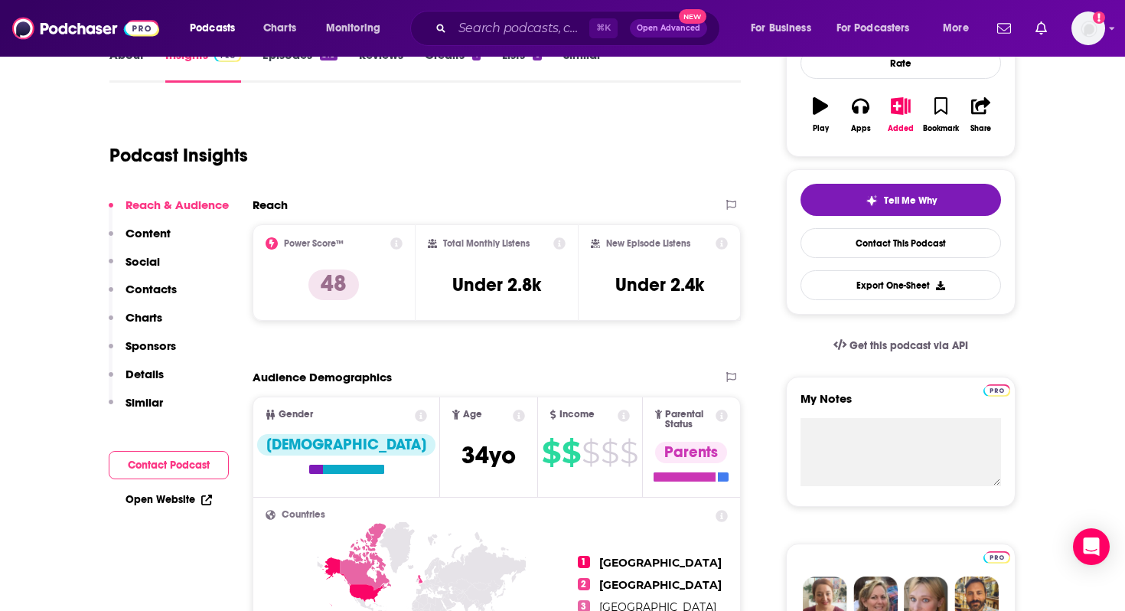
click at [160, 292] on p "Contacts" at bounding box center [151, 289] width 51 height 15
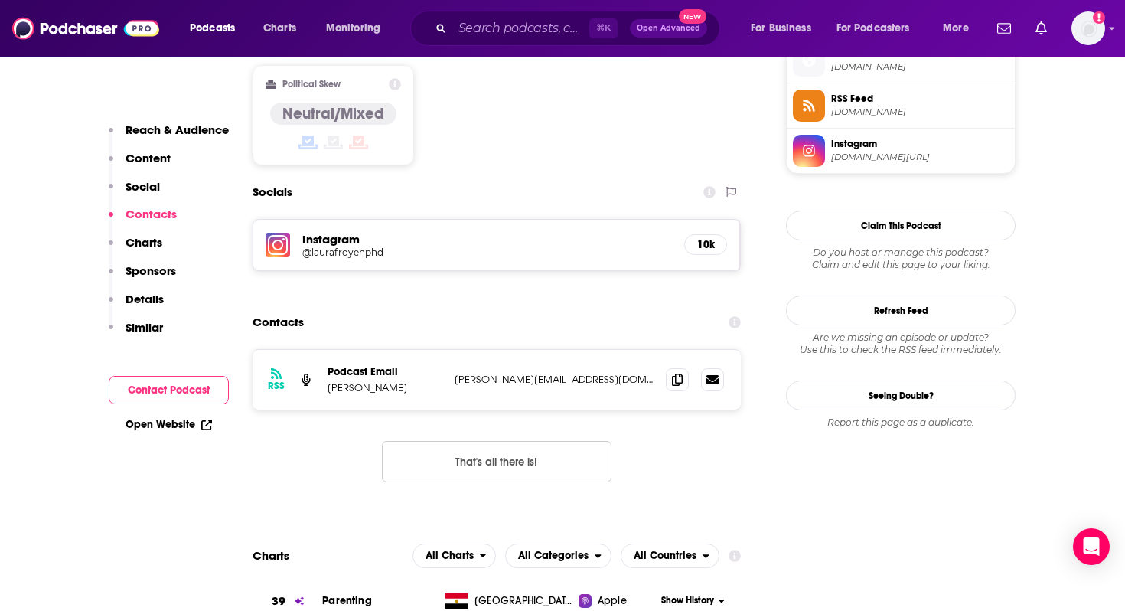
scroll to position [1262, 0]
drag, startPoint x: 586, startPoint y: 282, endPoint x: 328, endPoint y: 282, distance: 258.7
click at [0, 0] on div "Podcast Email [PERSON_NAME] [PERSON_NAME][EMAIL_ADDRESS][DOMAIN_NAME] [PERSON_N…" at bounding box center [0, 0] width 0 height 0
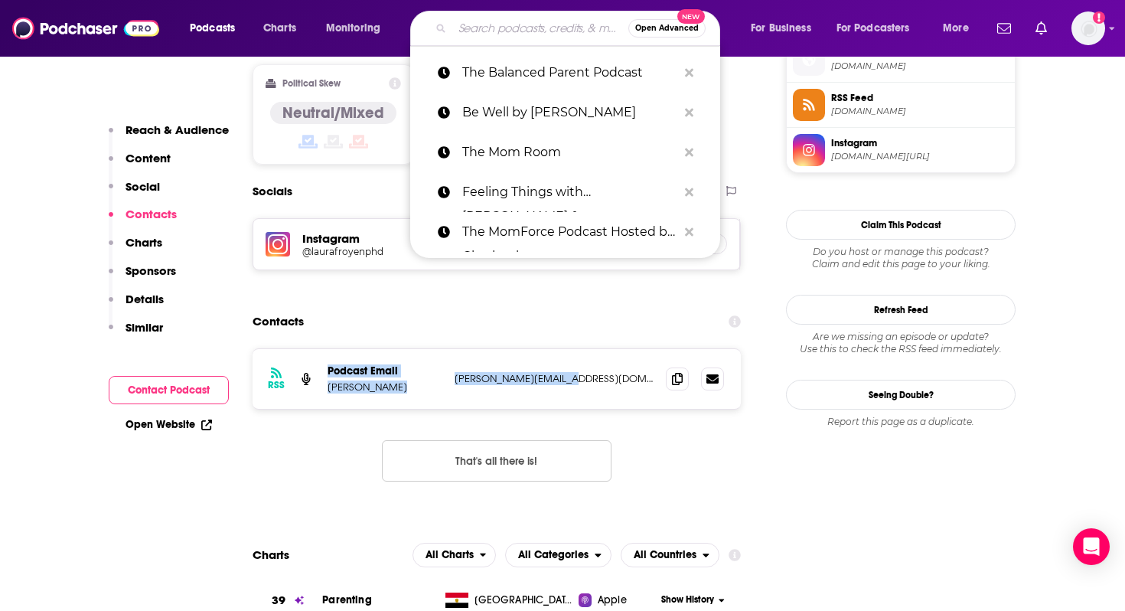
click at [508, 30] on input "Search podcasts, credits, & more..." at bounding box center [540, 28] width 176 height 24
paste input "Raising Good Humans"
type input "Raising Good Humans"
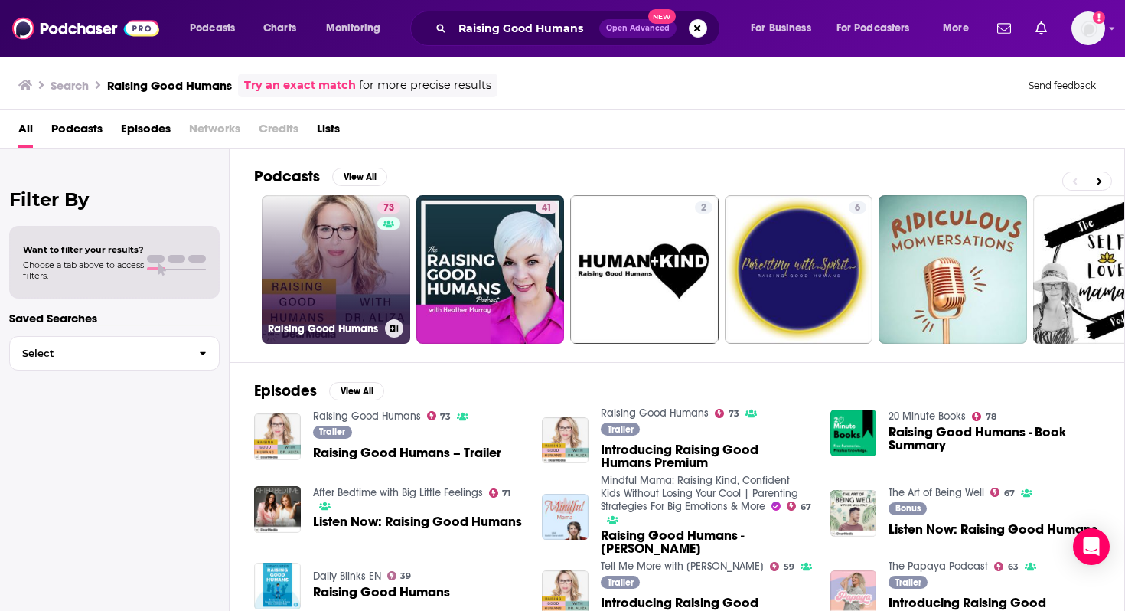
click at [342, 243] on link "73 Raising Good Humans" at bounding box center [336, 269] width 148 height 148
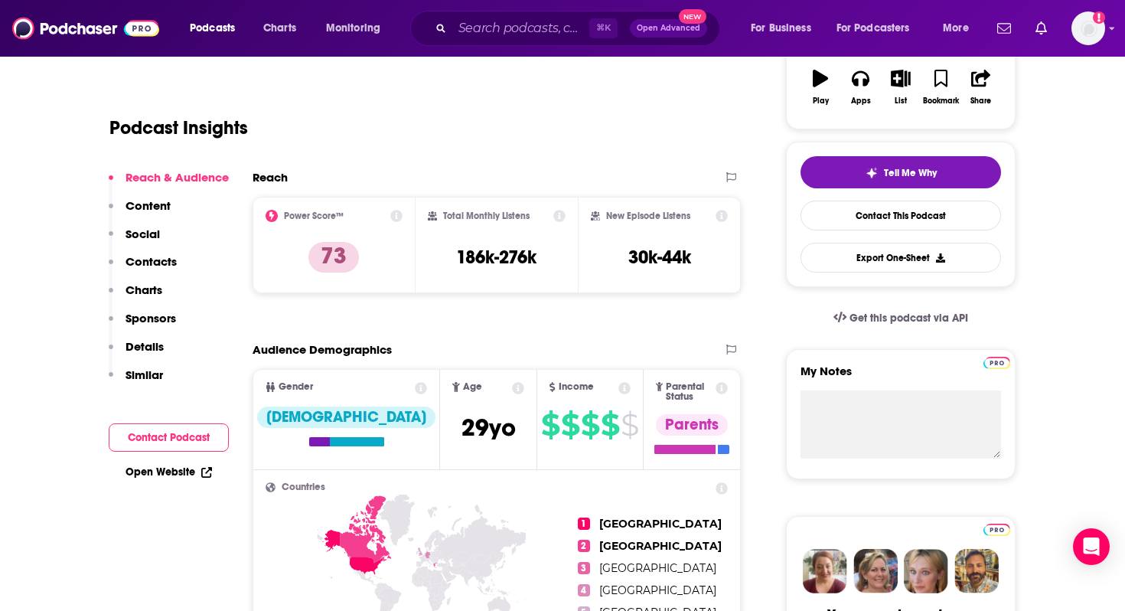
scroll to position [288, 0]
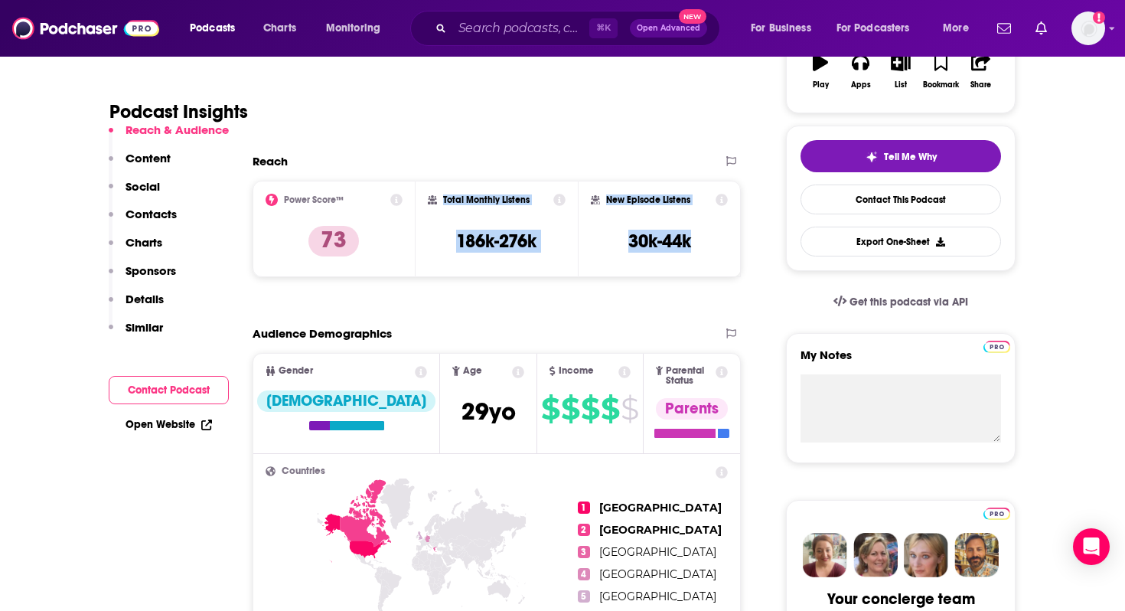
drag, startPoint x: 442, startPoint y: 199, endPoint x: 703, endPoint y: 249, distance: 266.5
click at [703, 250] on div "Power Score™ 73 Total Monthly Listens 186k-276k New Episode Listens 30k-44k" at bounding box center [497, 229] width 488 height 96
click at [155, 213] on p "Contacts" at bounding box center [151, 214] width 51 height 15
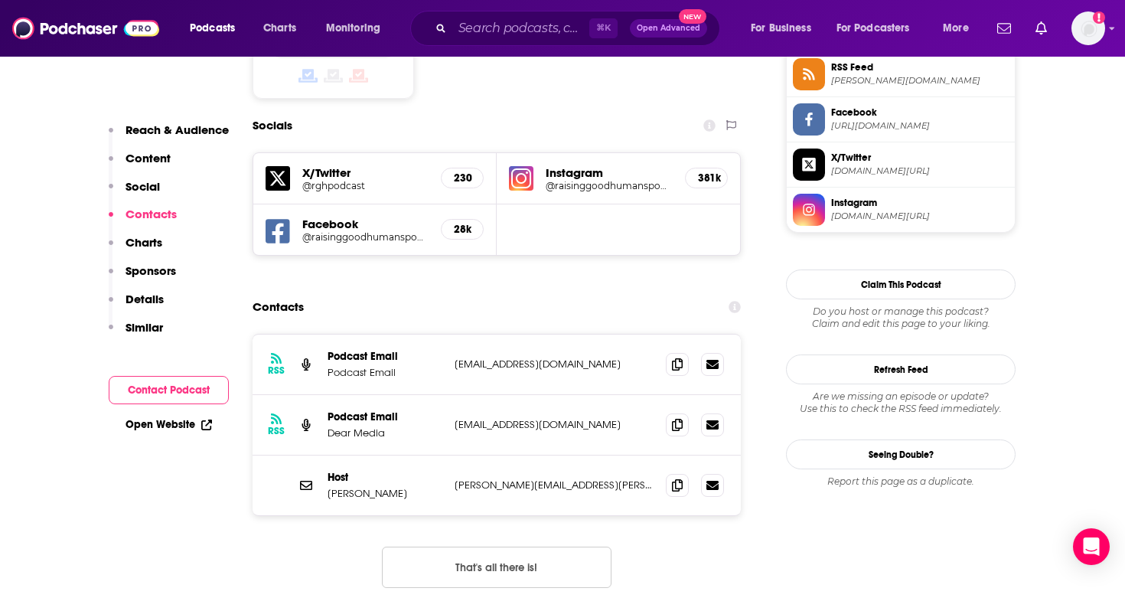
scroll to position [1296, 0]
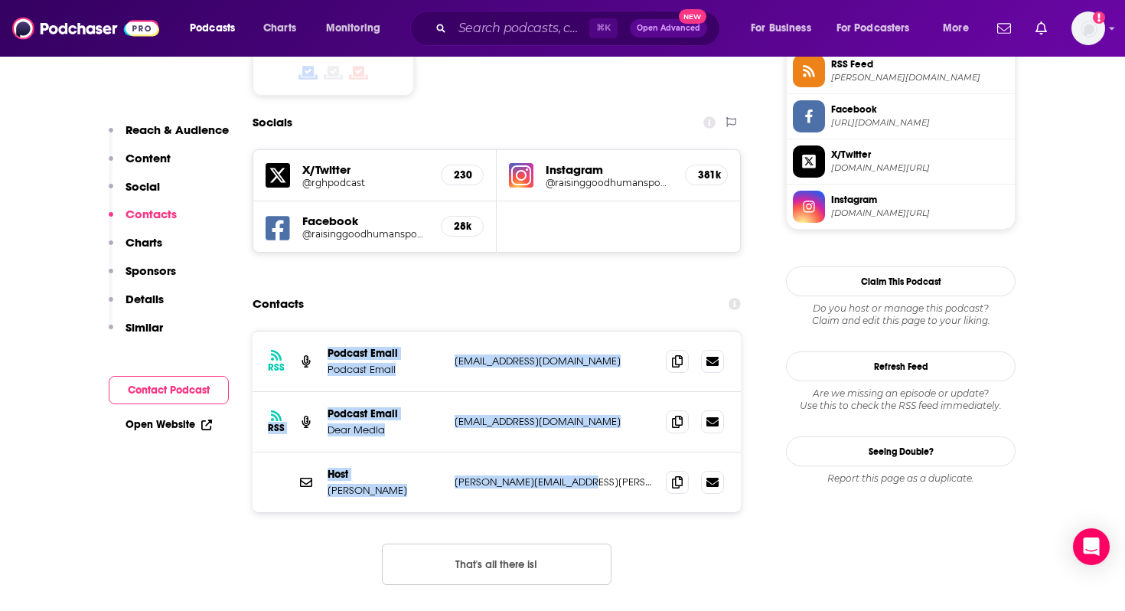
drag, startPoint x: 598, startPoint y: 403, endPoint x: 321, endPoint y: 271, distance: 307.0
click at [321, 331] on div "RSS Podcast Email Podcast Email [EMAIL_ADDRESS][DOMAIN_NAME] [EMAIL_ADDRESS][DO…" at bounding box center [497, 421] width 488 height 181
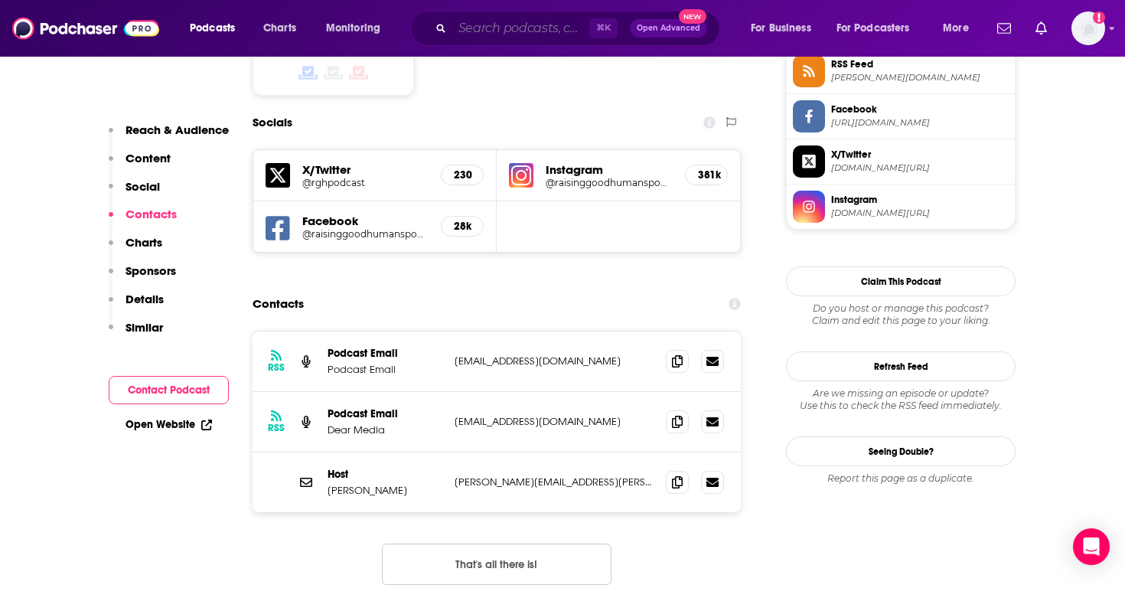
click at [522, 32] on input "Search podcasts, credits, & more..." at bounding box center [520, 28] width 137 height 24
paste input "[PERSON_NAME] The PedsDocTalk Podcast"
type input "[PERSON_NAME] The PedsDocTalk Podcast"
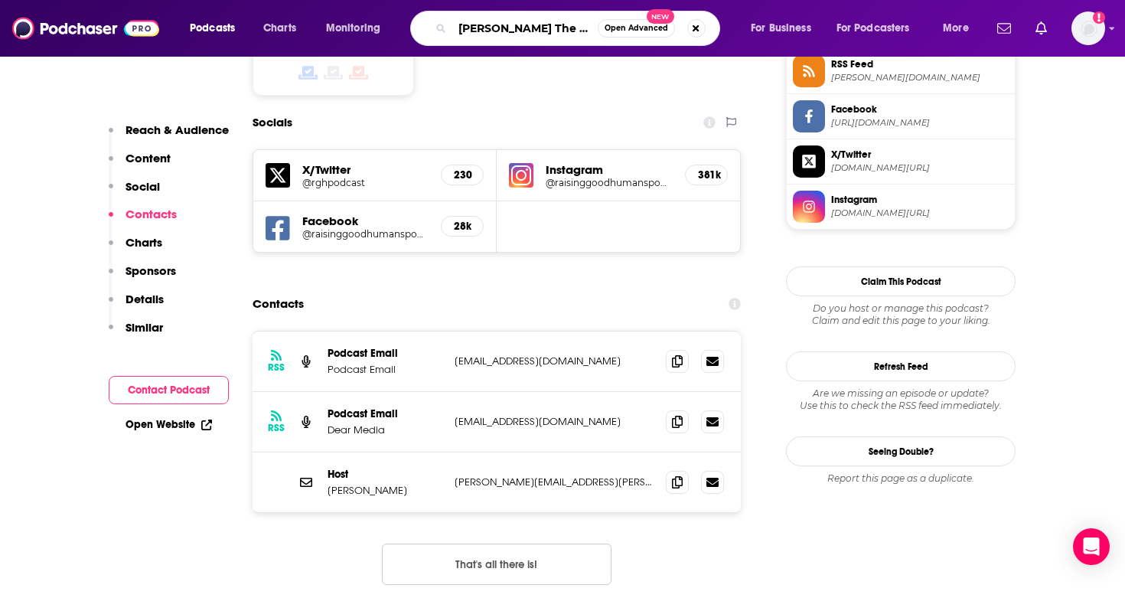
scroll to position [0, 99]
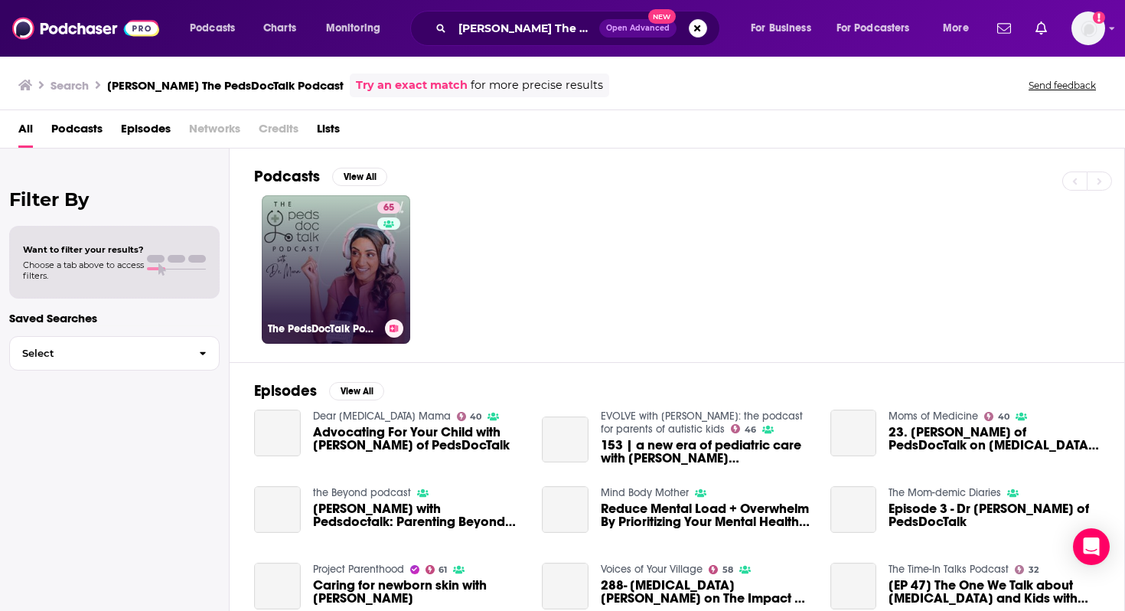
click at [316, 249] on link "65 The PedsDocTalk Podcast: Child Health, Development & Parenting—From a [MEDIC…" at bounding box center [336, 269] width 148 height 148
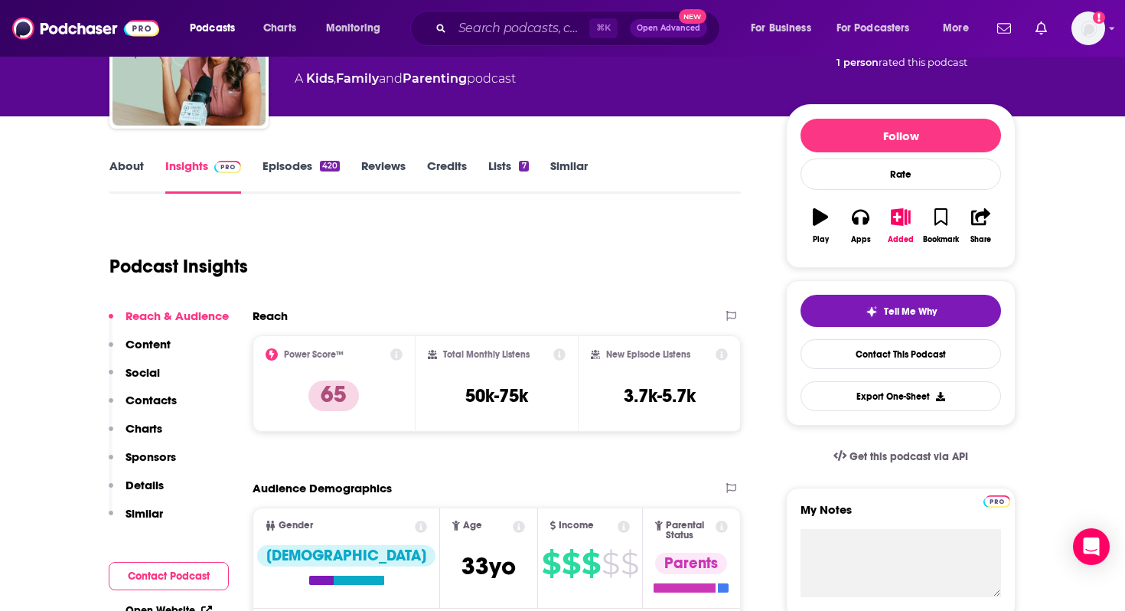
scroll to position [148, 0]
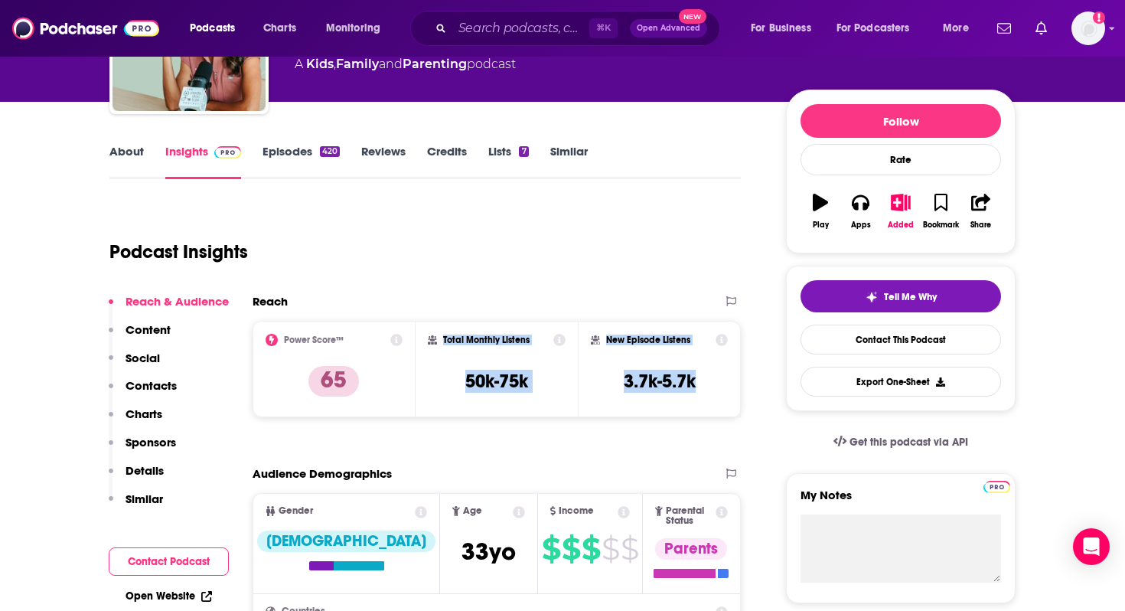
drag, startPoint x: 443, startPoint y: 338, endPoint x: 705, endPoint y: 386, distance: 266.0
click at [705, 386] on div "Power Score™ 65 Total Monthly Listens 50k-75k New Episode Listens 3.7k-5.7k" at bounding box center [497, 369] width 488 height 96
click at [147, 390] on p "Contacts" at bounding box center [151, 385] width 51 height 15
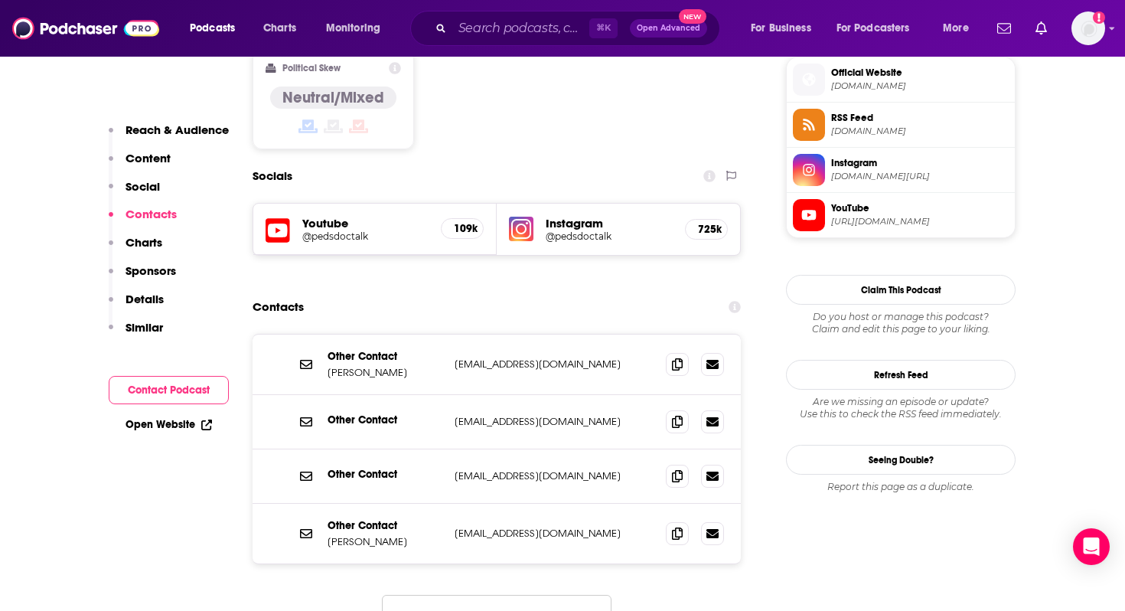
scroll to position [1245, 0]
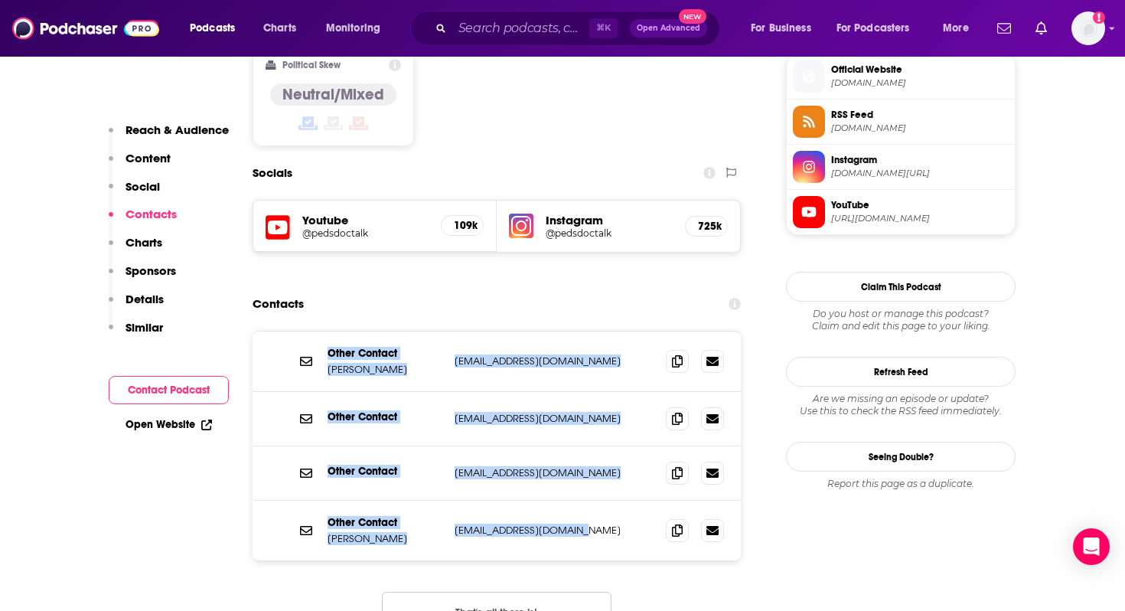
drag, startPoint x: 329, startPoint y: 272, endPoint x: 598, endPoint y: 457, distance: 326.9
click at [598, 457] on div "Other Contact [PERSON_NAME] [EMAIL_ADDRESS][DOMAIN_NAME] [EMAIL_ADDRESS][DOMAIN…" at bounding box center [497, 445] width 488 height 229
